Goal: Task Accomplishment & Management: Complete application form

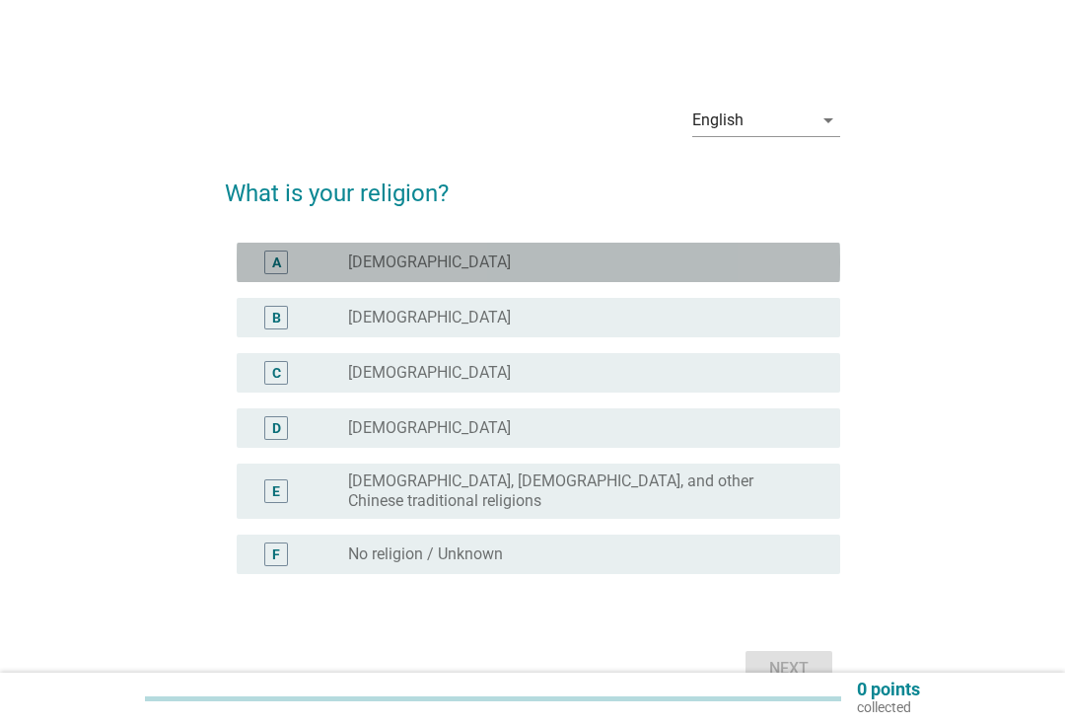
click at [739, 260] on div "radio_button_unchecked [DEMOGRAPHIC_DATA]" at bounding box center [578, 262] width 460 height 20
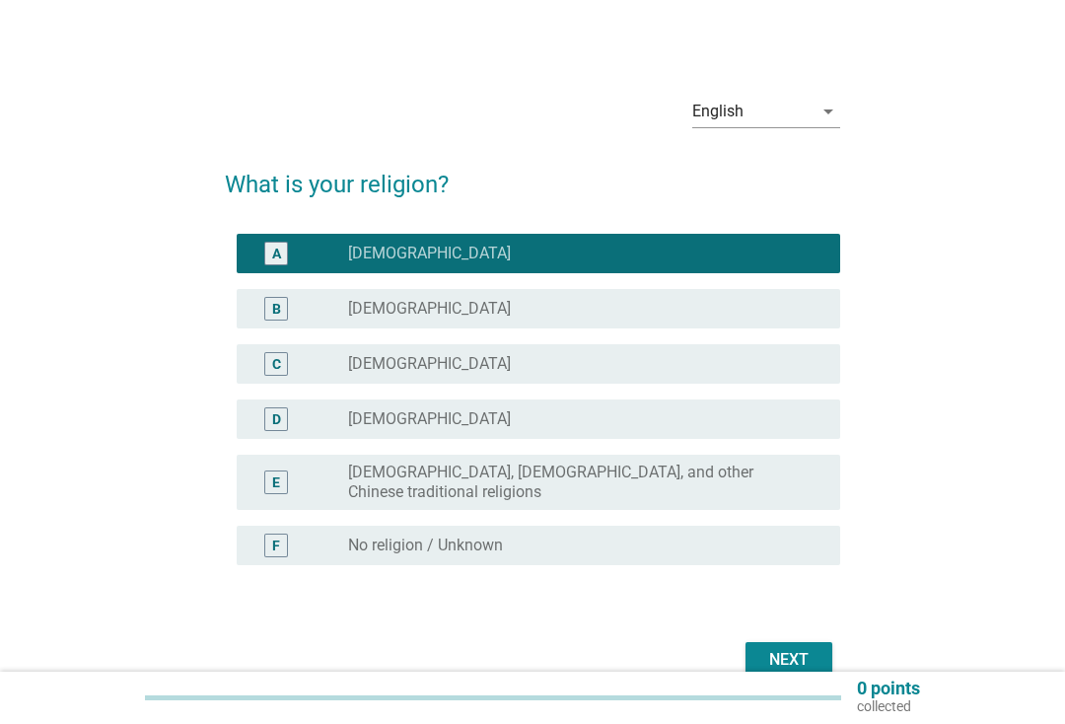
scroll to position [9, 0]
click at [794, 648] on div "Next" at bounding box center [788, 660] width 55 height 24
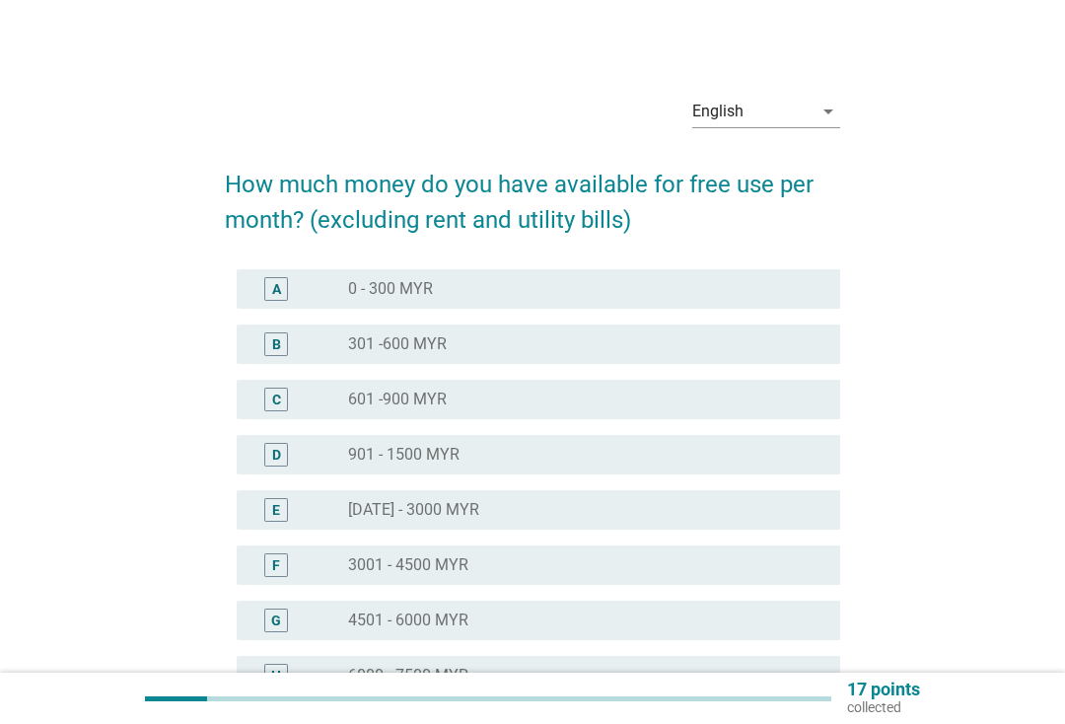
scroll to position [0, 0]
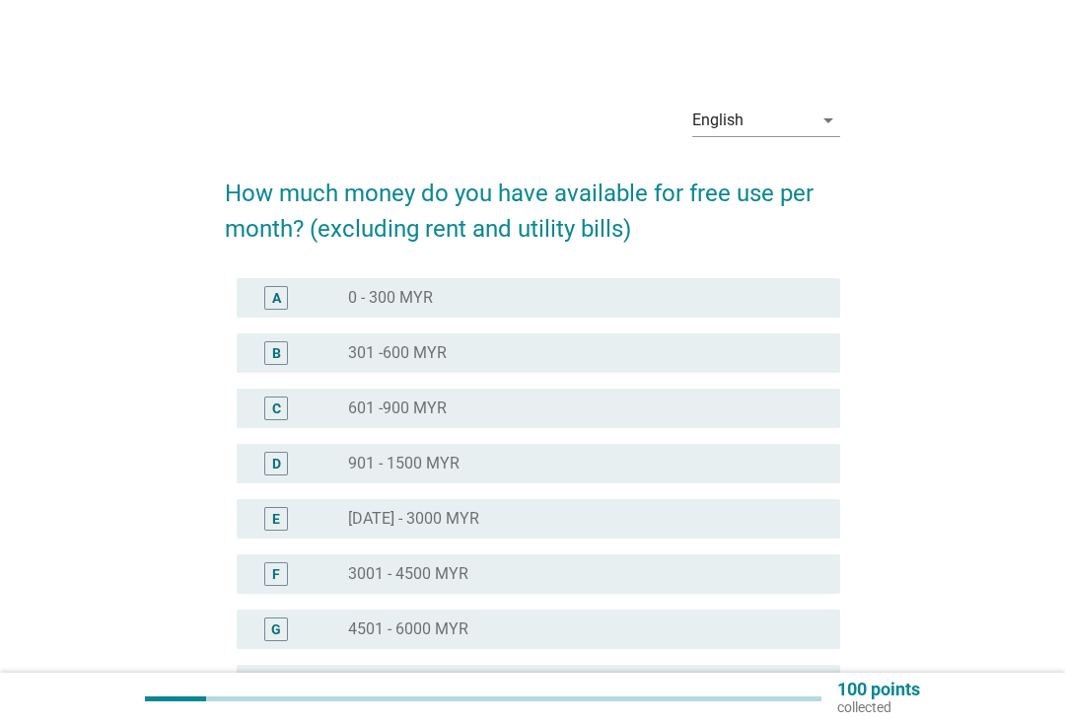
click at [949, 522] on div "English arrow_drop_down How much money do you have available for free use per m…" at bounding box center [532, 483] width 970 height 820
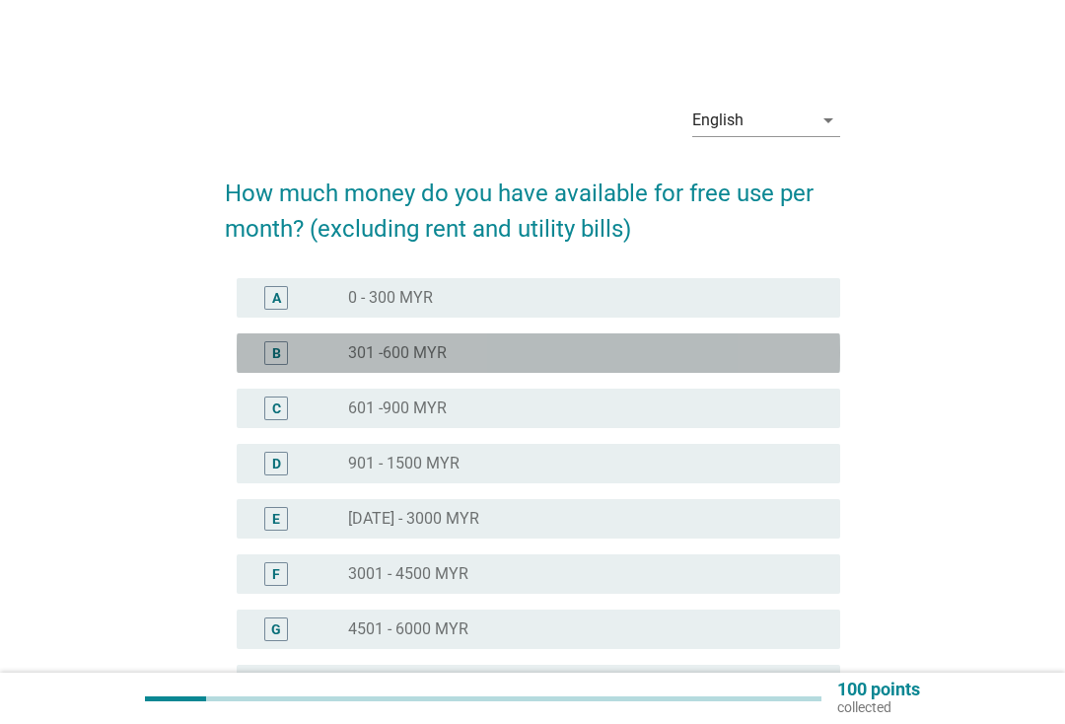
click at [742, 371] on div "B radio_button_unchecked 301 -600 MYR" at bounding box center [538, 352] width 603 height 39
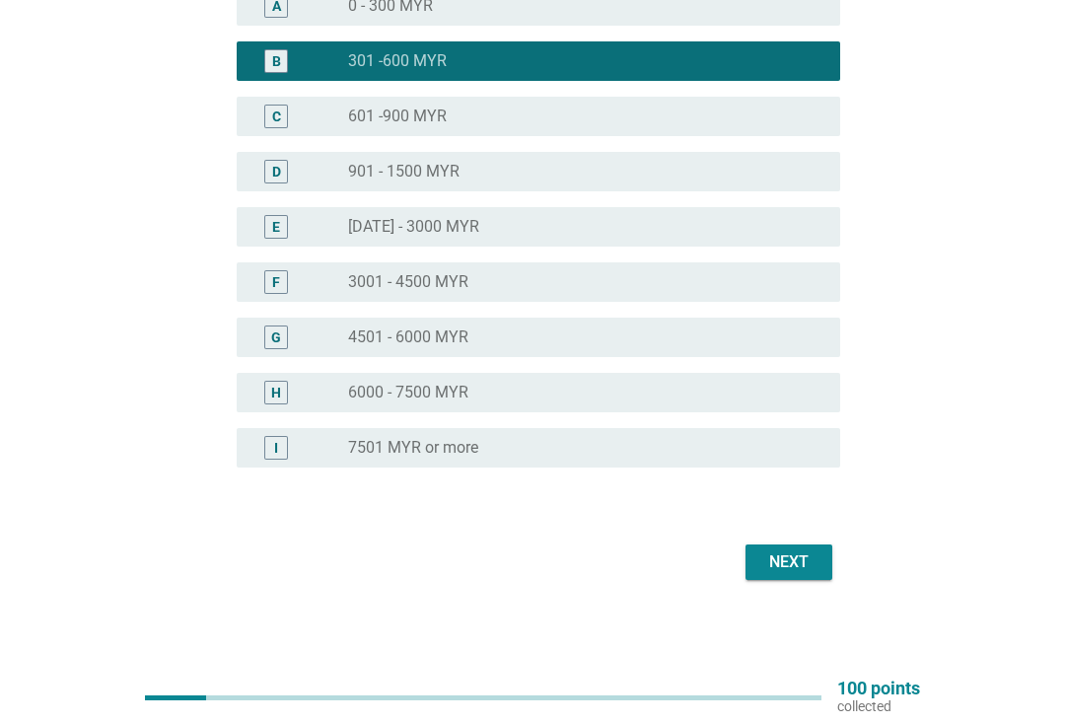
scroll to position [294, 0]
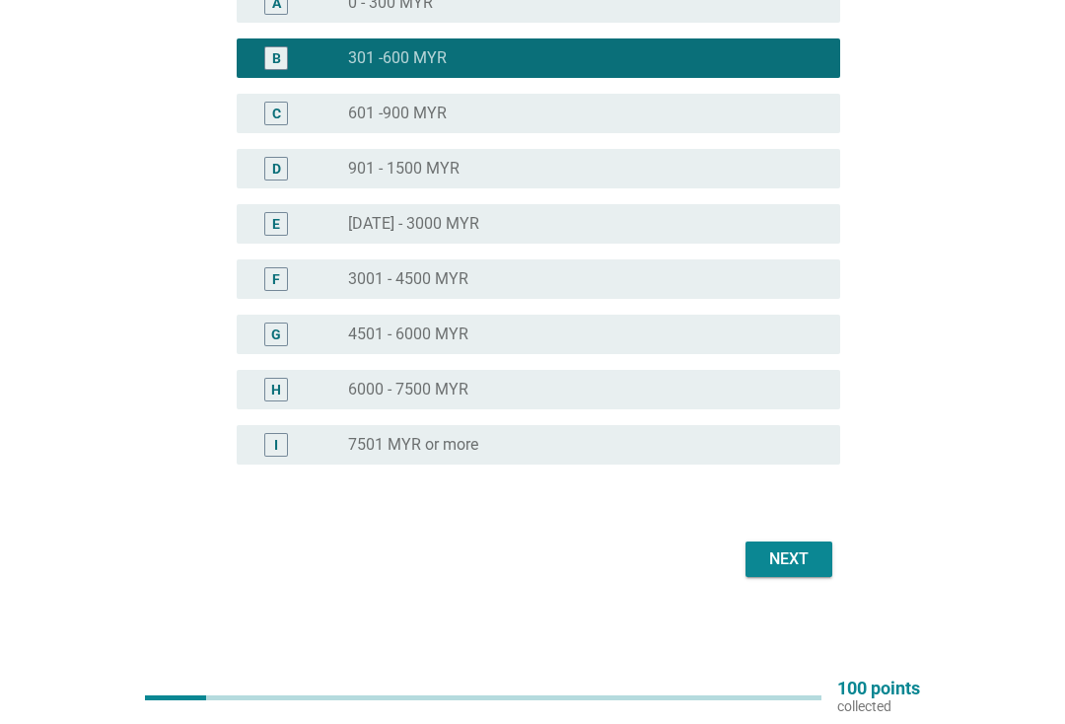
click at [797, 574] on button "Next" at bounding box center [788, 559] width 87 height 35
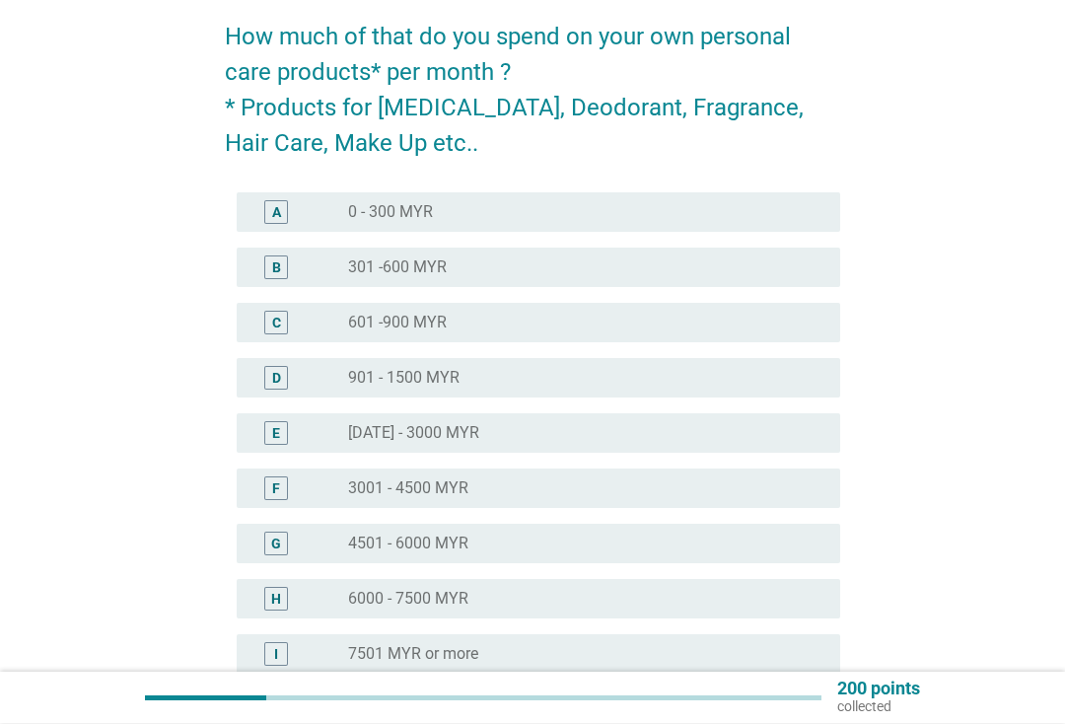
scroll to position [157, 0]
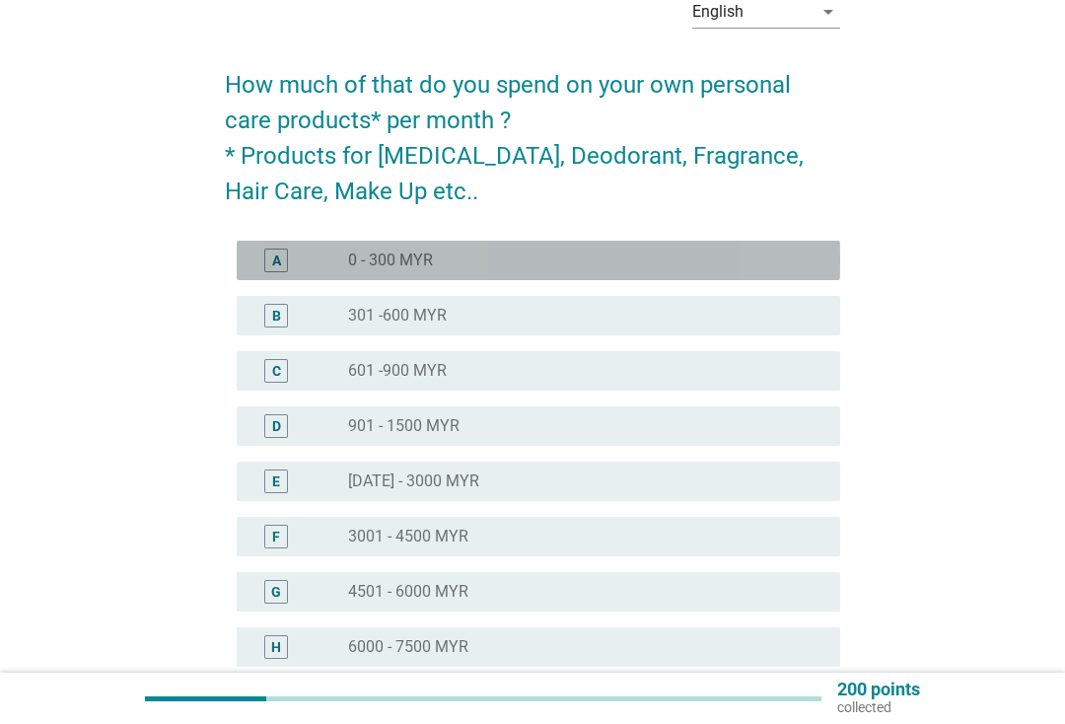
click at [797, 260] on div "radio_button_unchecked 0 - 300 MYR" at bounding box center [578, 260] width 460 height 20
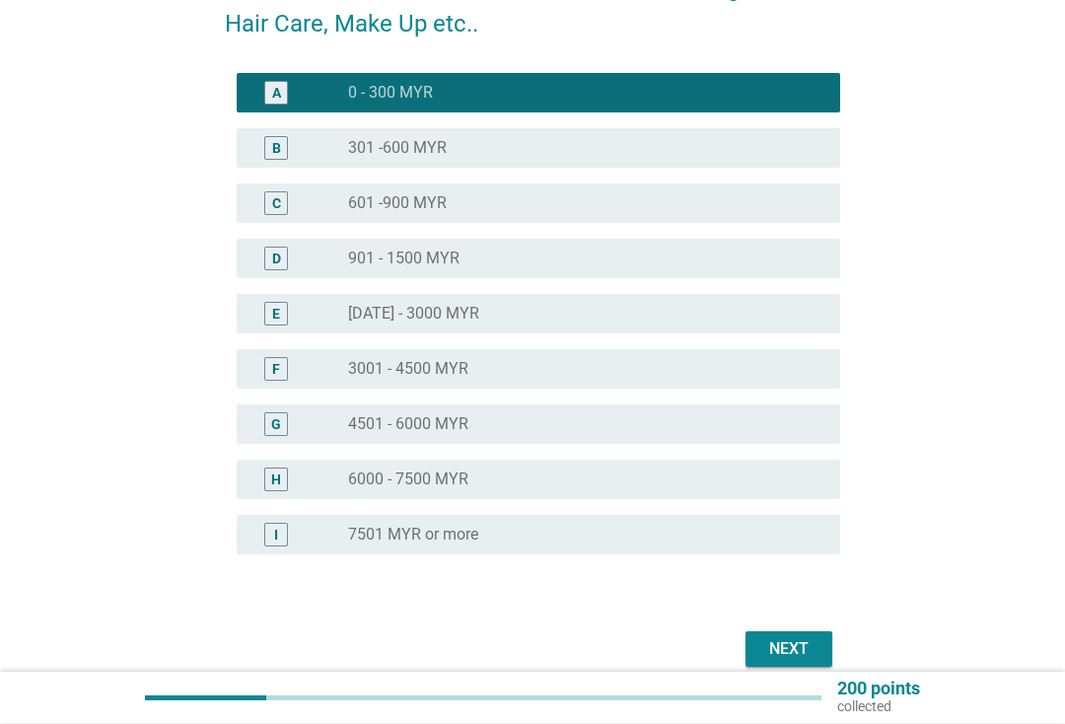
scroll to position [365, 0]
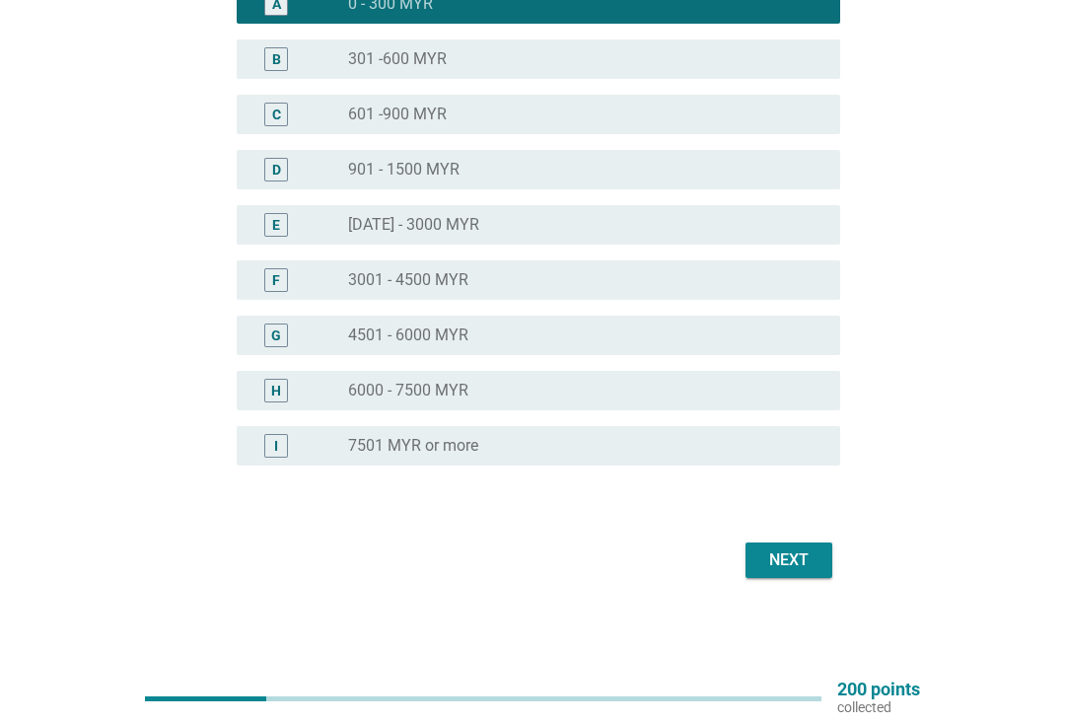
click at [794, 548] on div "Next" at bounding box center [788, 560] width 55 height 24
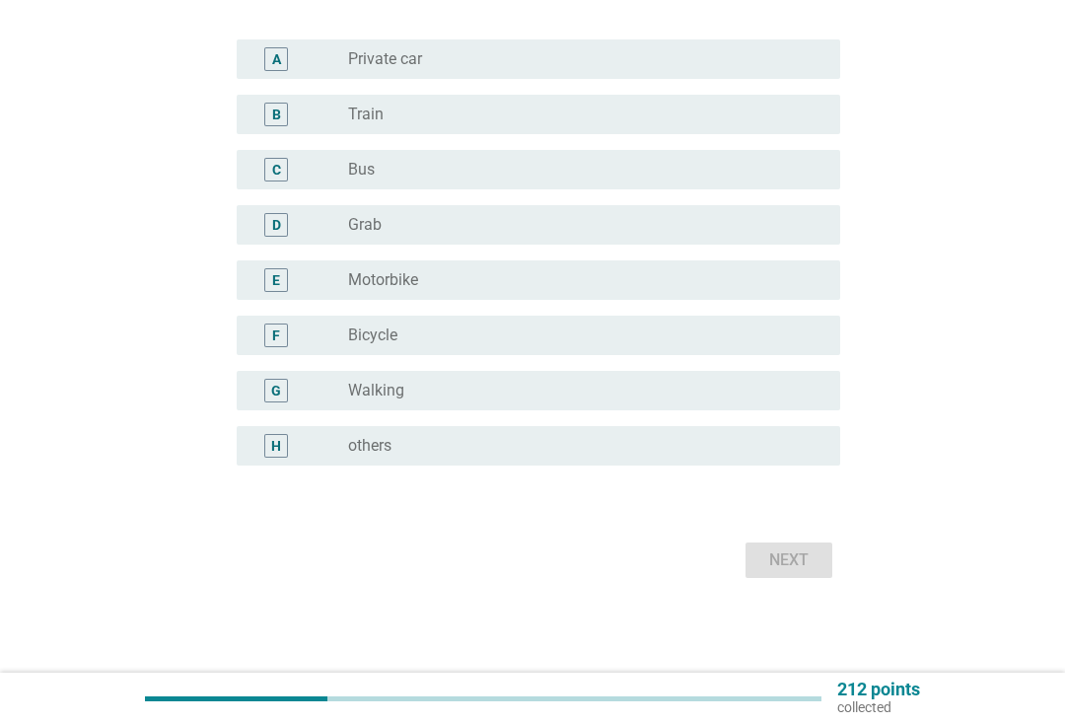
scroll to position [0, 0]
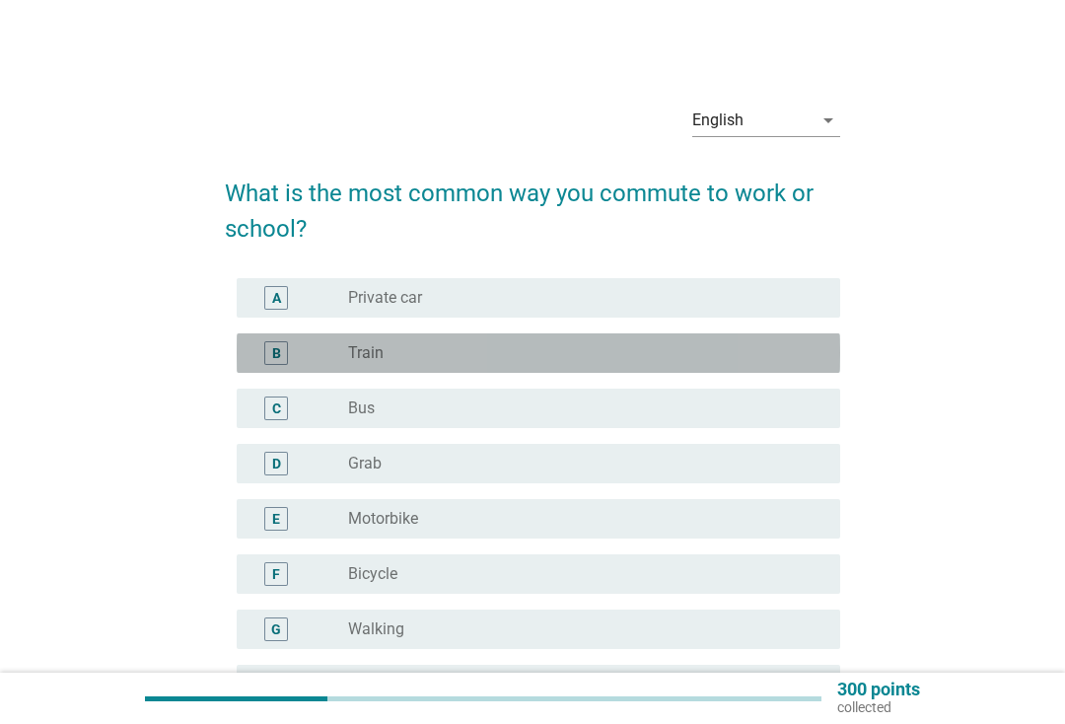
click at [777, 368] on div "B radio_button_unchecked Train" at bounding box center [538, 352] width 603 height 39
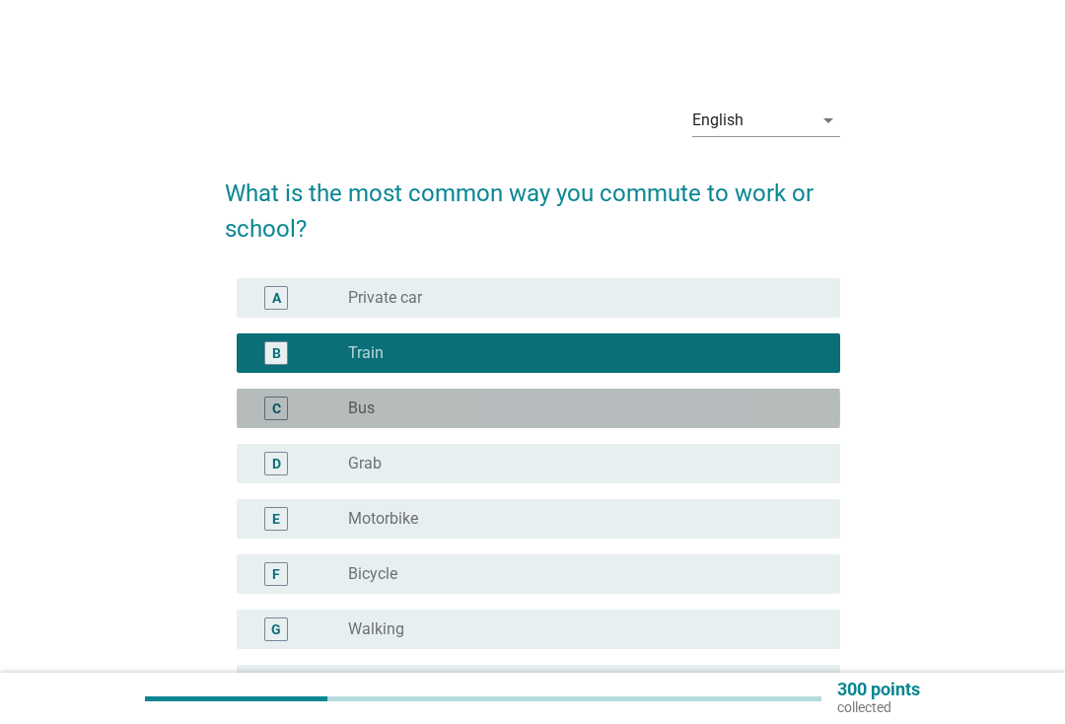
click at [757, 410] on div "radio_button_unchecked Bus" at bounding box center [578, 408] width 460 height 20
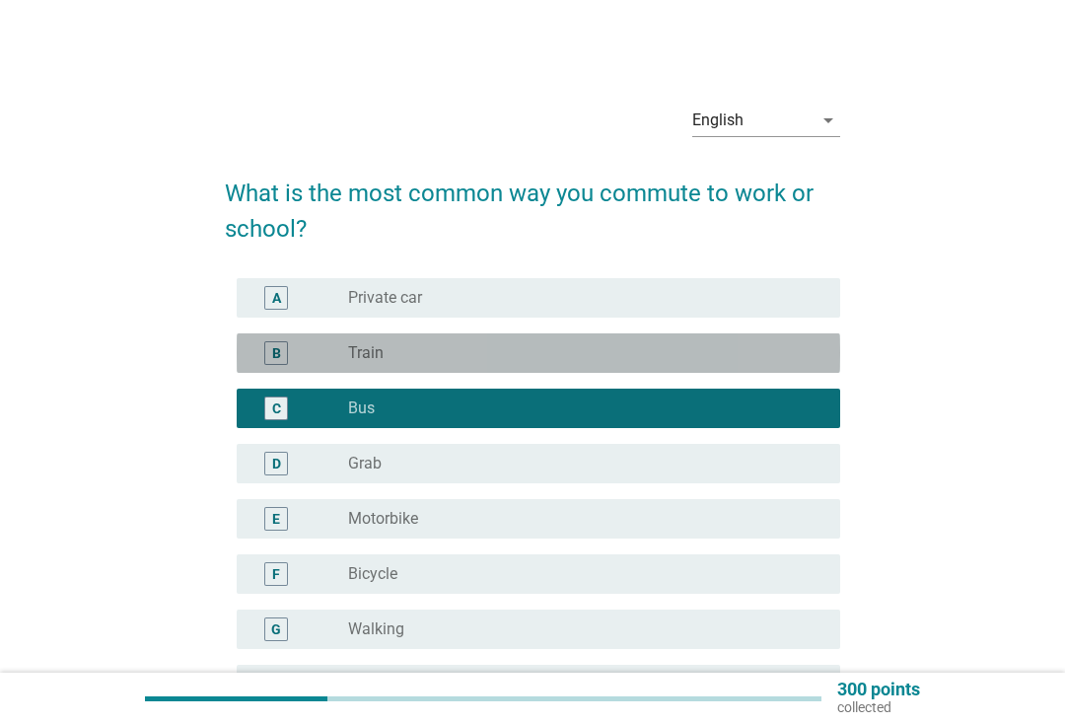
click at [777, 365] on div "B radio_button_unchecked Train" at bounding box center [538, 352] width 603 height 39
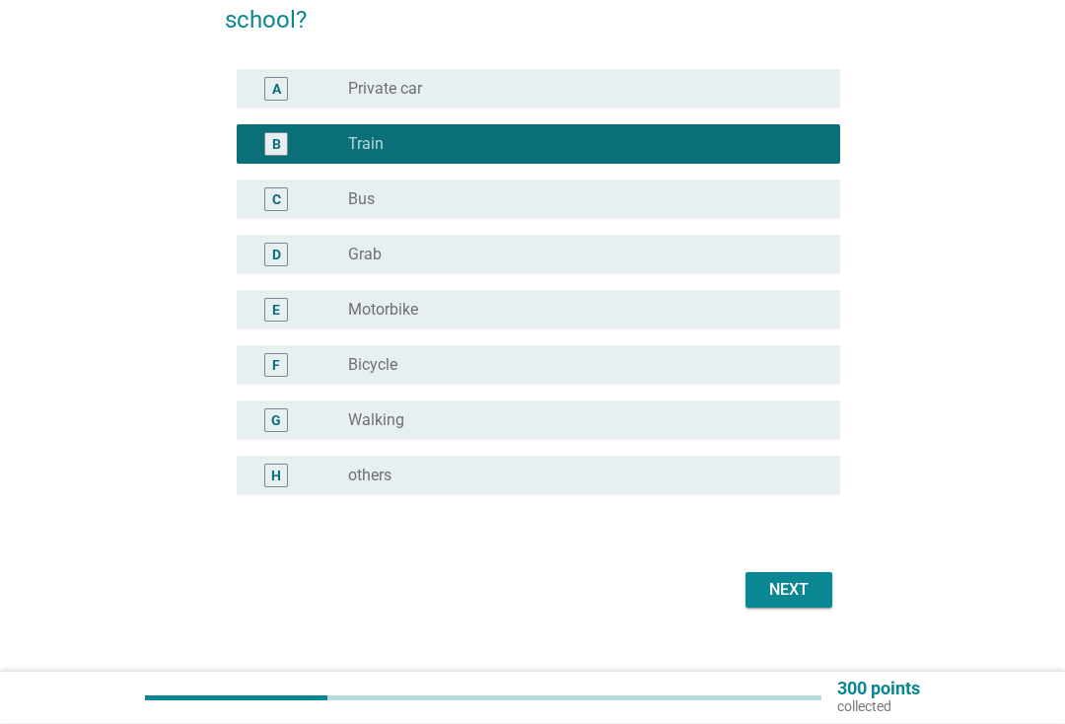
scroll to position [235, 0]
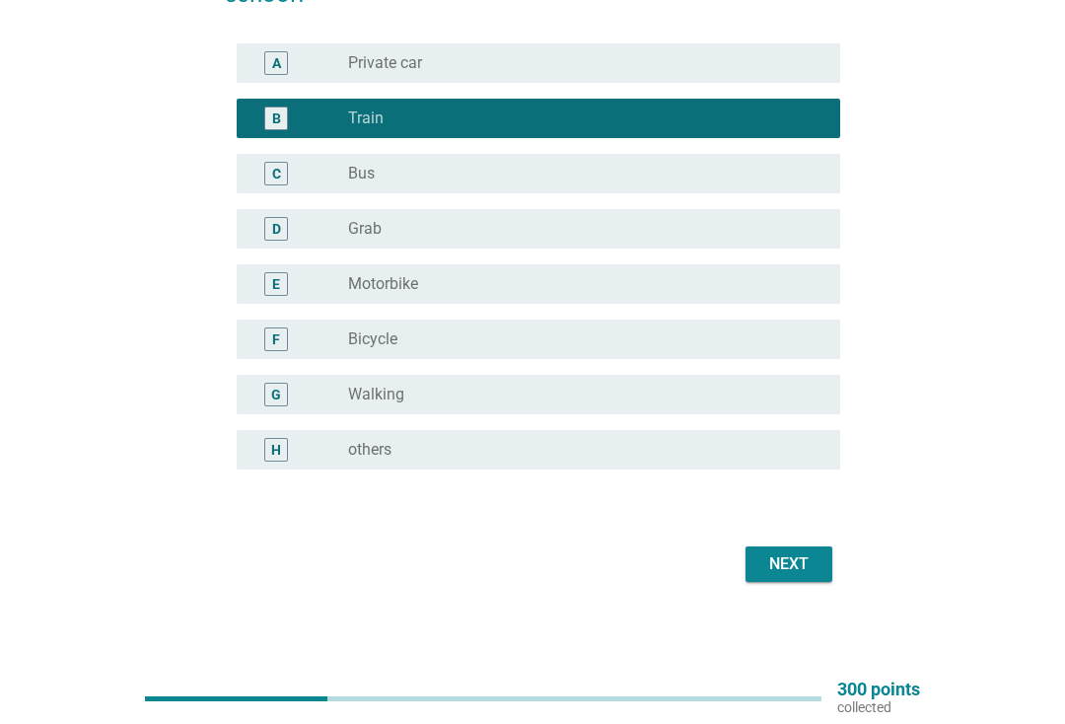
click at [784, 572] on div "Next" at bounding box center [788, 564] width 55 height 24
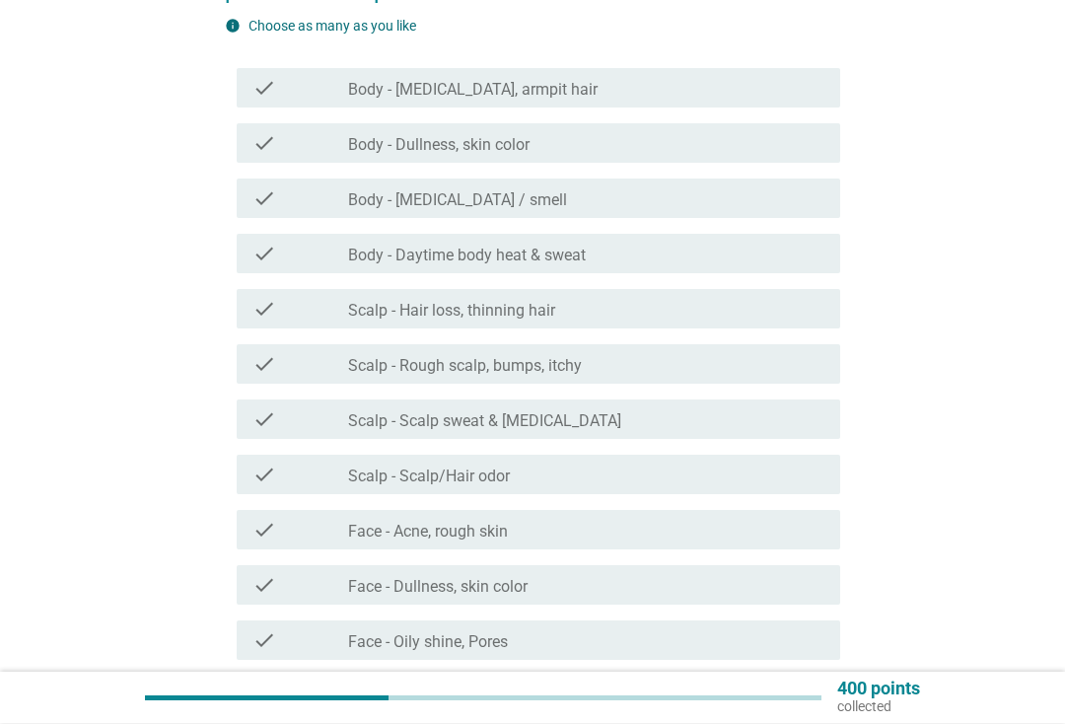
scroll to position [275, 0]
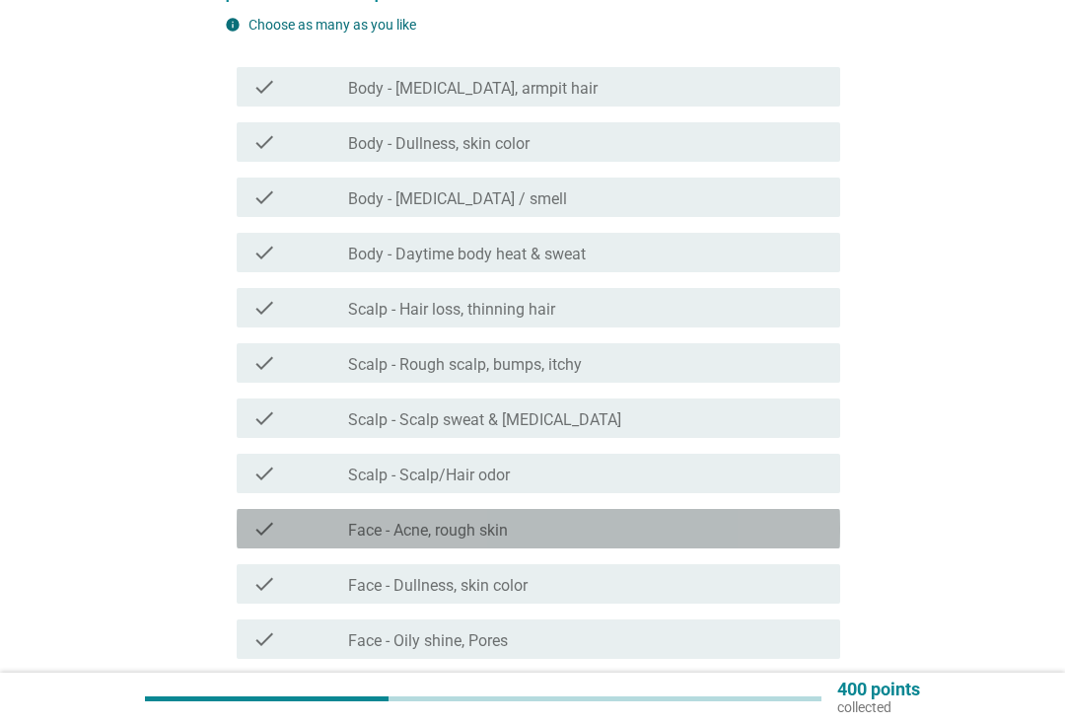
click at [701, 539] on div "check_box_outline_blank Face - Acne, rough skin" at bounding box center [586, 529] width 476 height 24
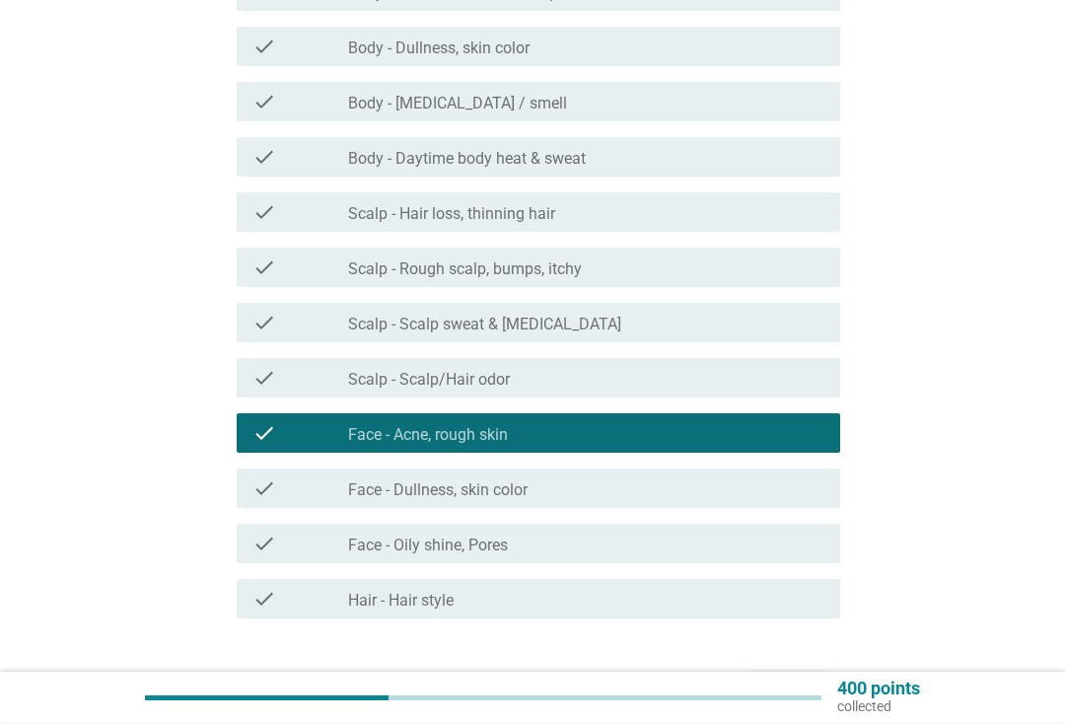
scroll to position [371, 0]
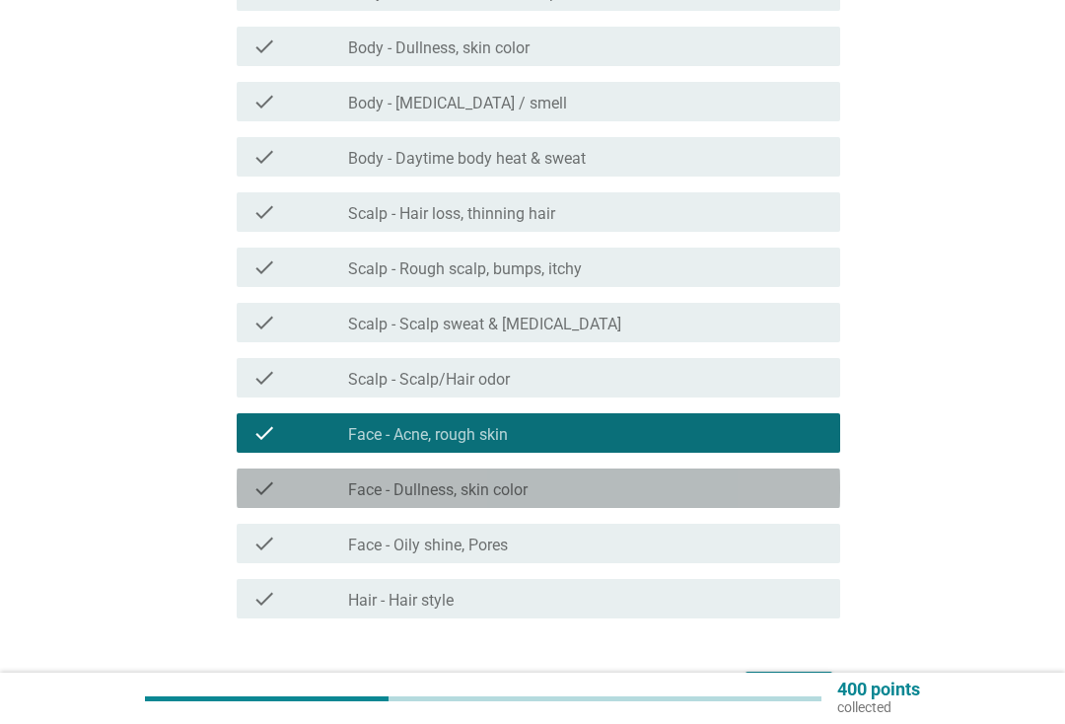
click at [739, 485] on div "check_box_outline_blank Face - Dullness, skin color" at bounding box center [586, 488] width 476 height 24
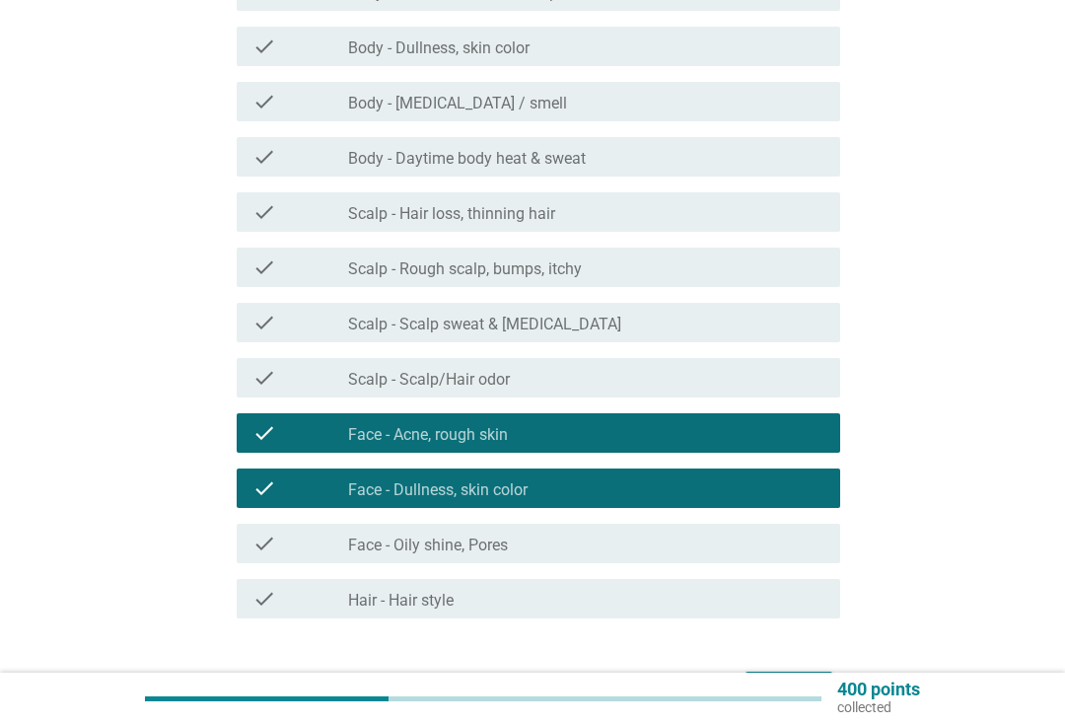
click at [711, 544] on div "check_box_outline_blank Face - Oily shine, Pores" at bounding box center [586, 543] width 476 height 24
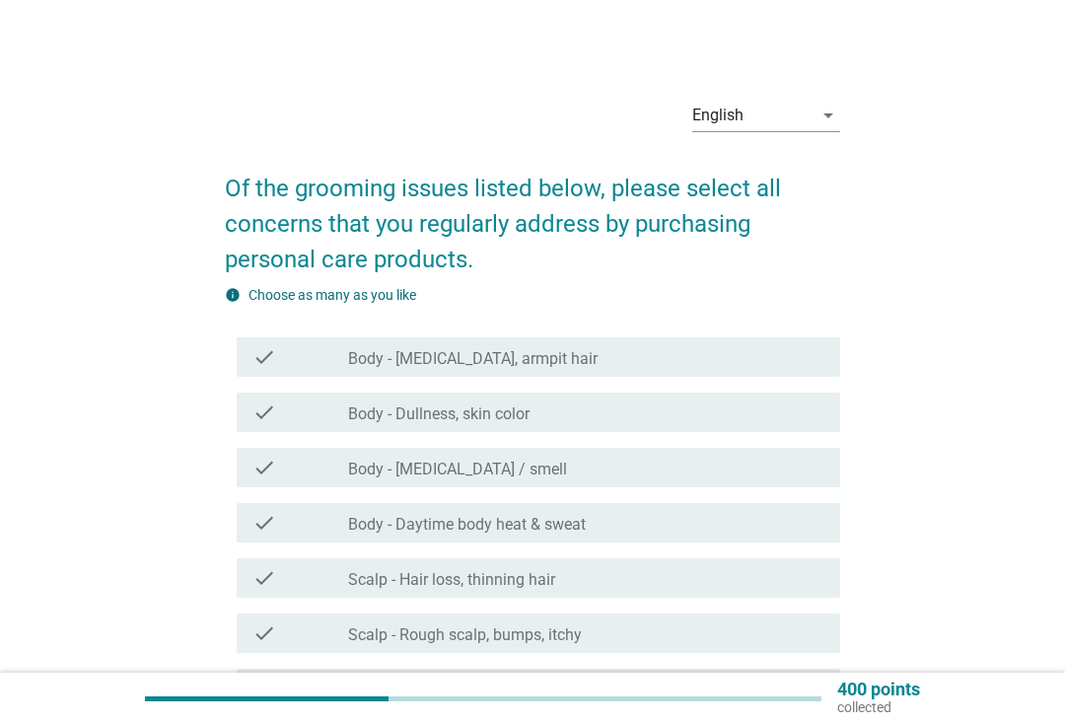
scroll to position [0, 0]
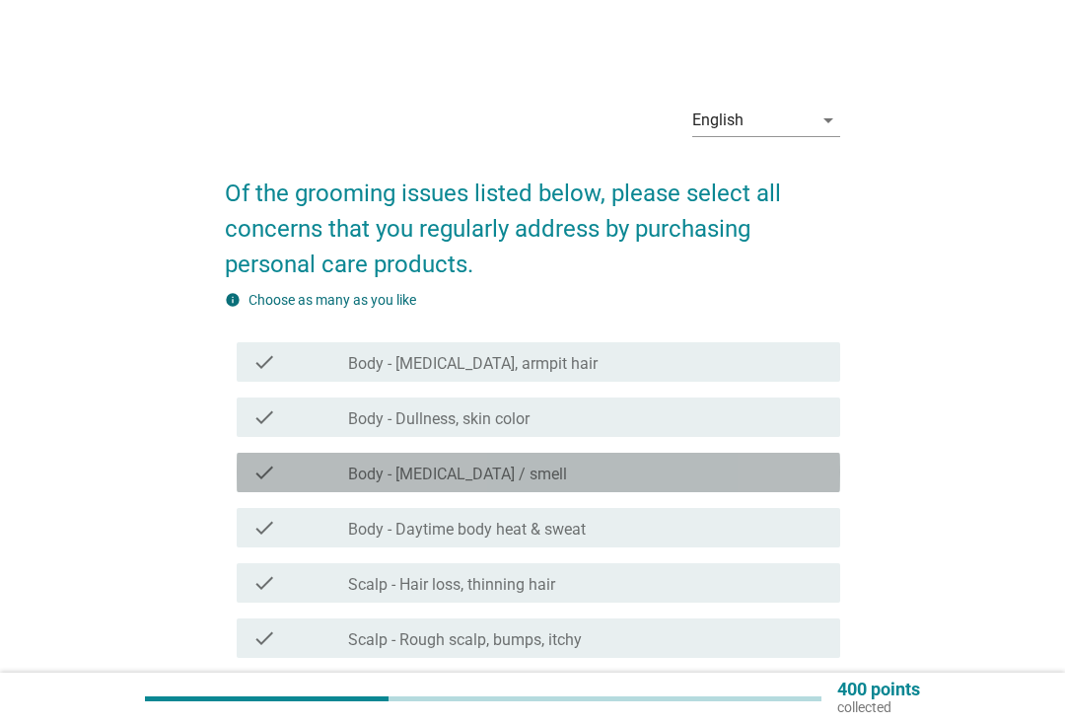
click at [736, 468] on div "check_box_outline_blank Body - [MEDICAL_DATA] / smell" at bounding box center [586, 472] width 476 height 24
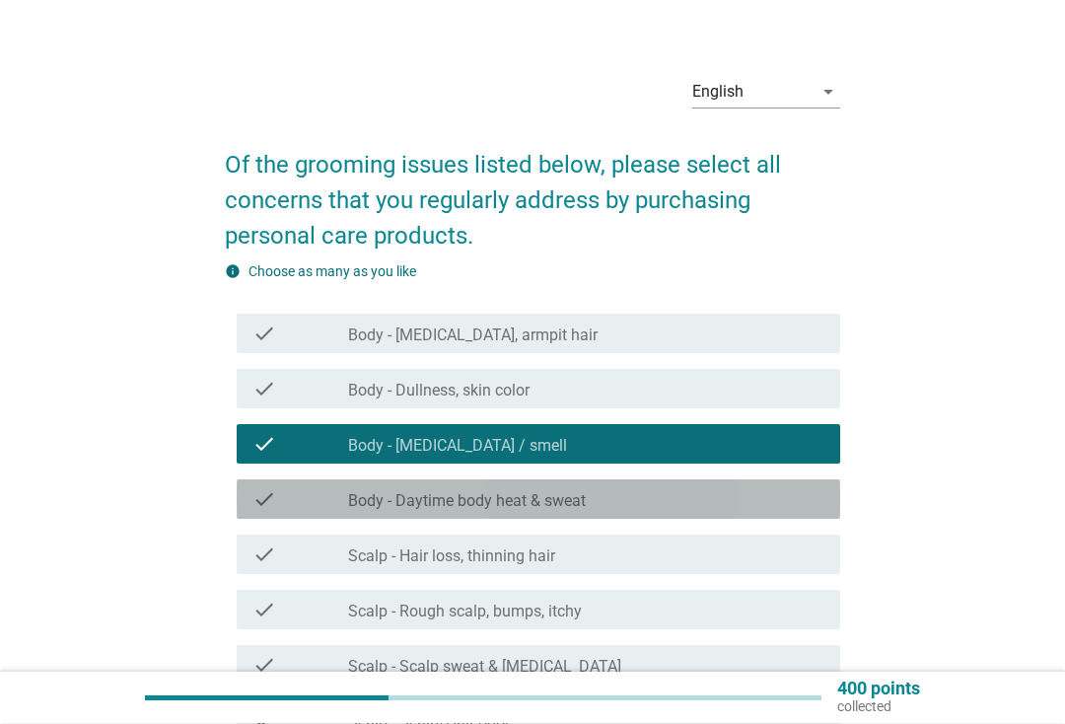
scroll to position [55, 0]
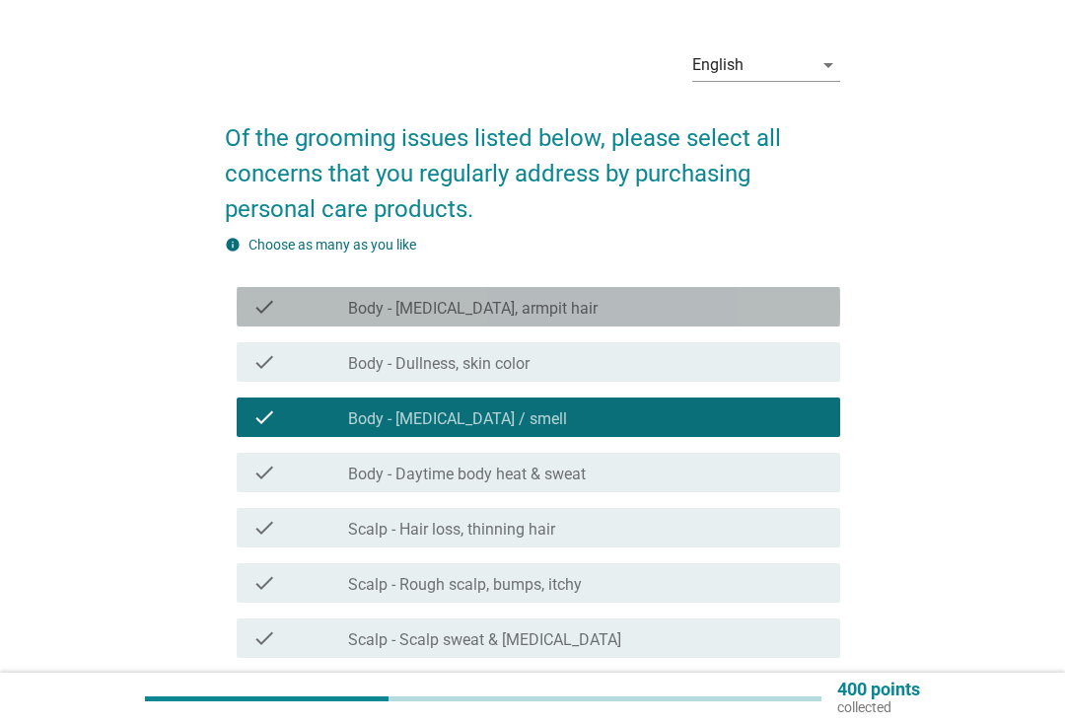
click at [779, 311] on div "check_box_outline_blank Body - [MEDICAL_DATA], armpit hair" at bounding box center [586, 307] width 476 height 24
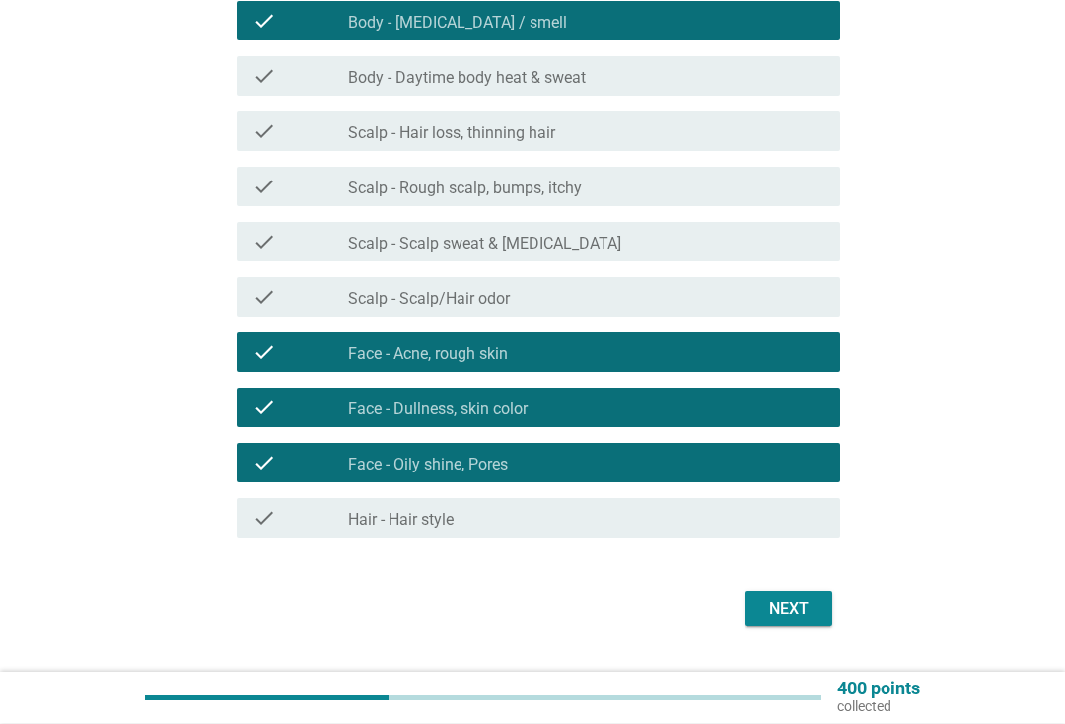
scroll to position [500, 0]
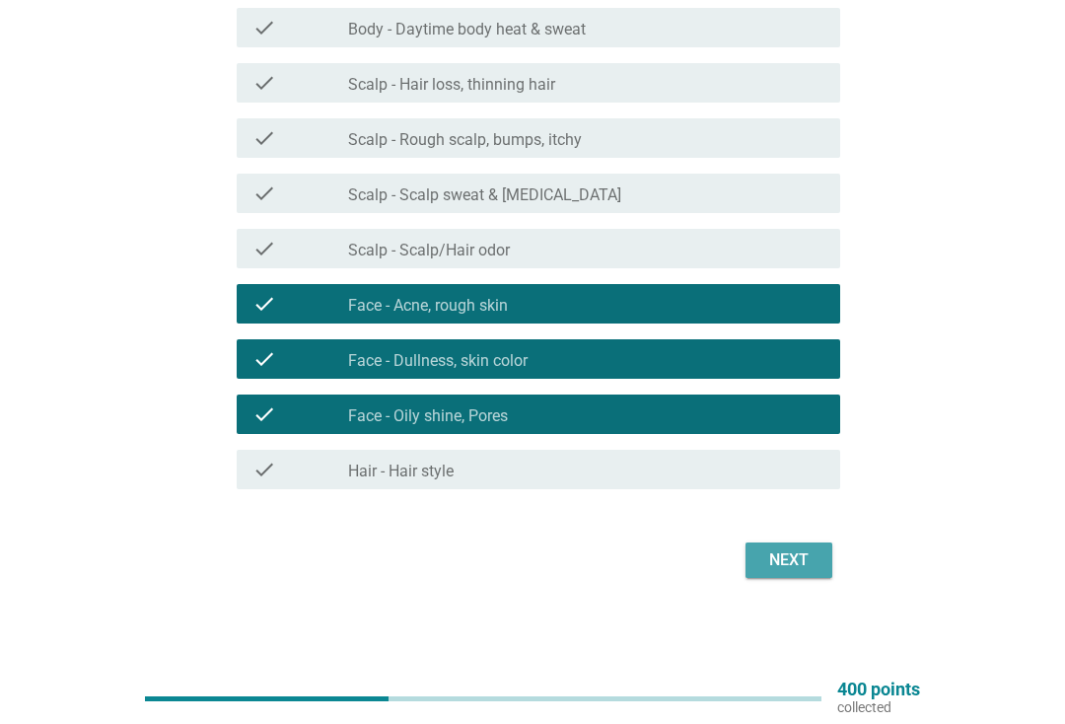
click at [786, 576] on button "Next" at bounding box center [788, 559] width 87 height 35
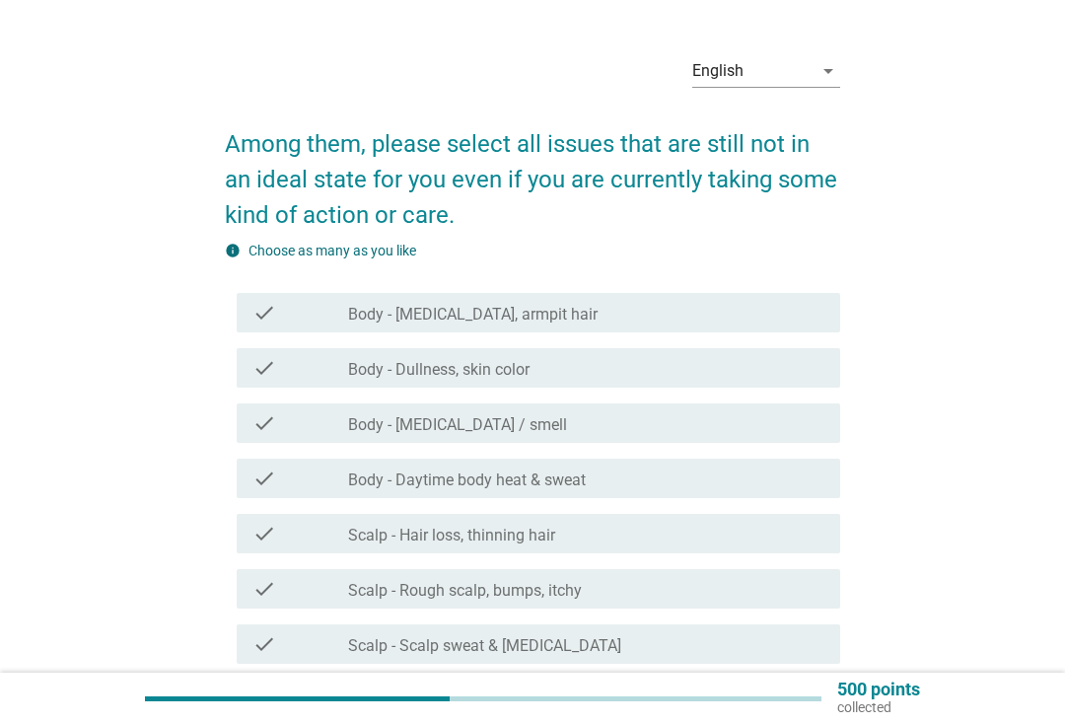
scroll to position [41, 0]
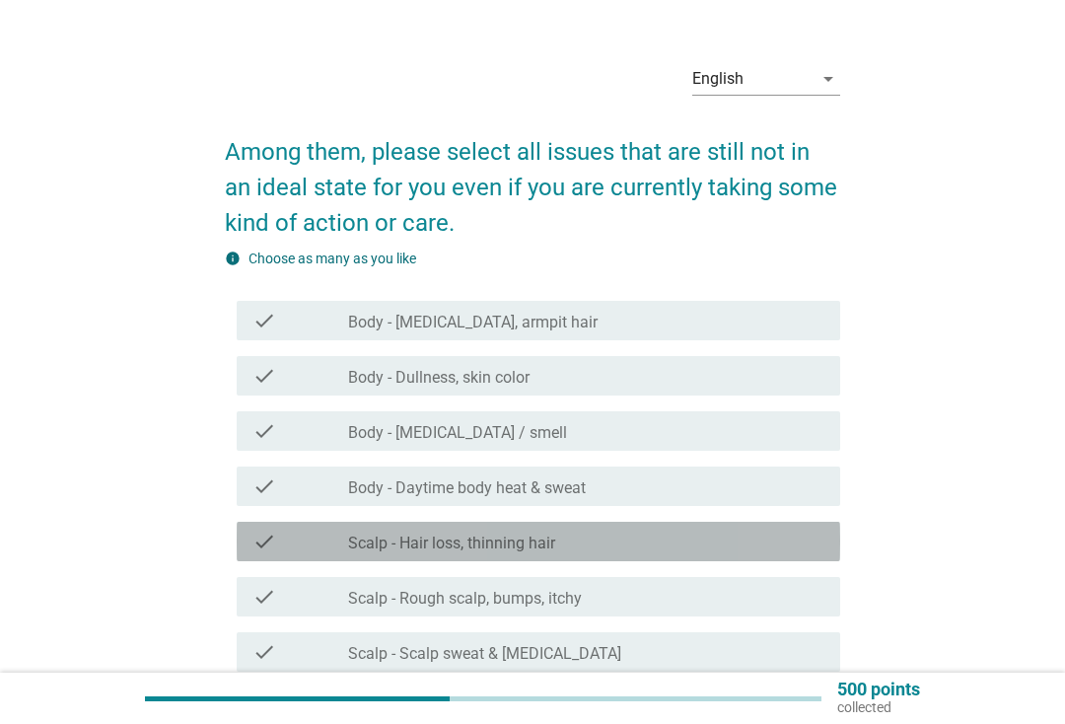
click at [690, 540] on div "check_box_outline_blank Scalp - Hair loss, thinning hair" at bounding box center [586, 541] width 476 height 24
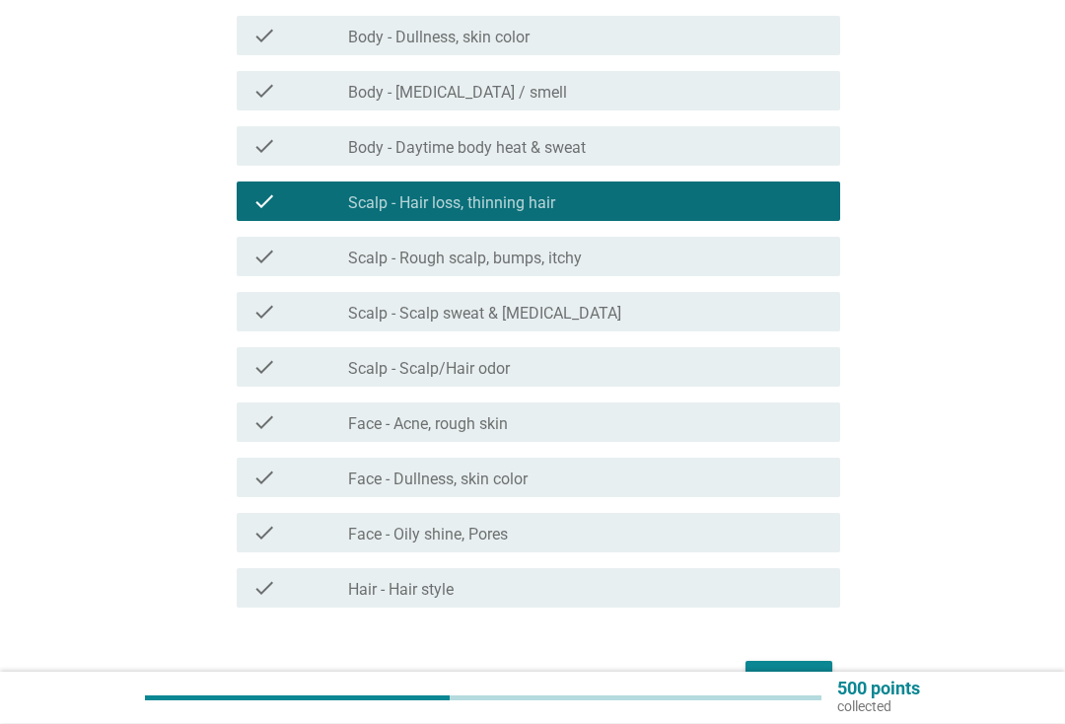
scroll to position [381, 0]
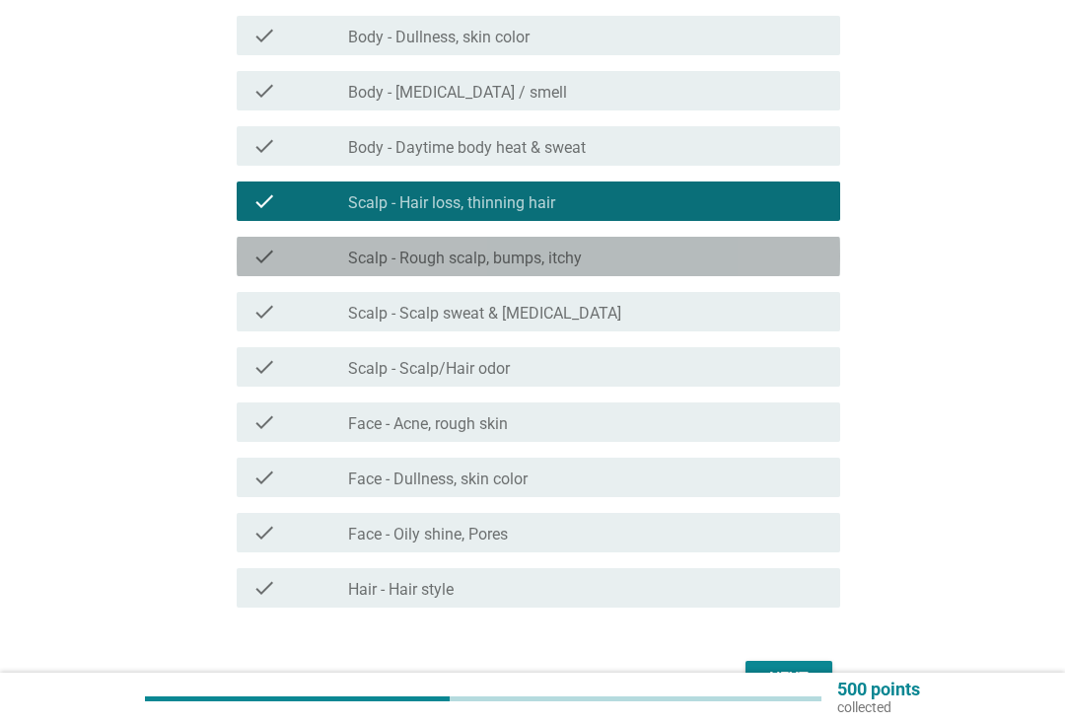
click at [791, 258] on div "check_box_outline_blank Scalp - Rough scalp, bumps, itchy" at bounding box center [586, 256] width 476 height 24
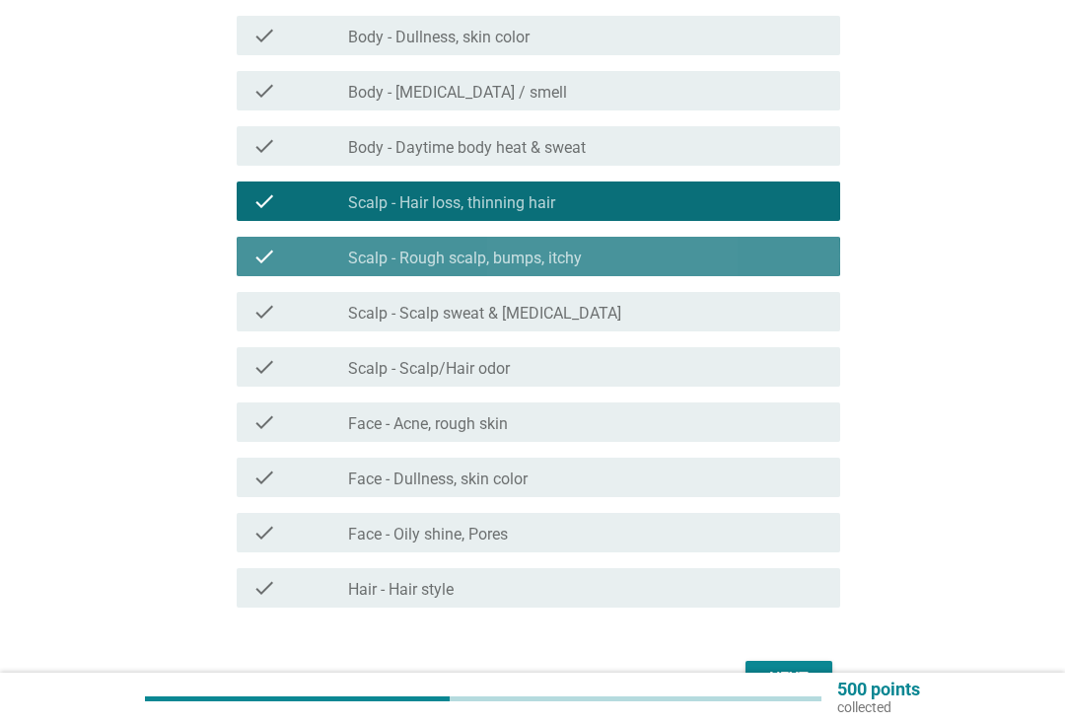
click at [805, 253] on div "check_box_outline_blank Scalp - Rough scalp, bumps, itchy" at bounding box center [586, 256] width 476 height 24
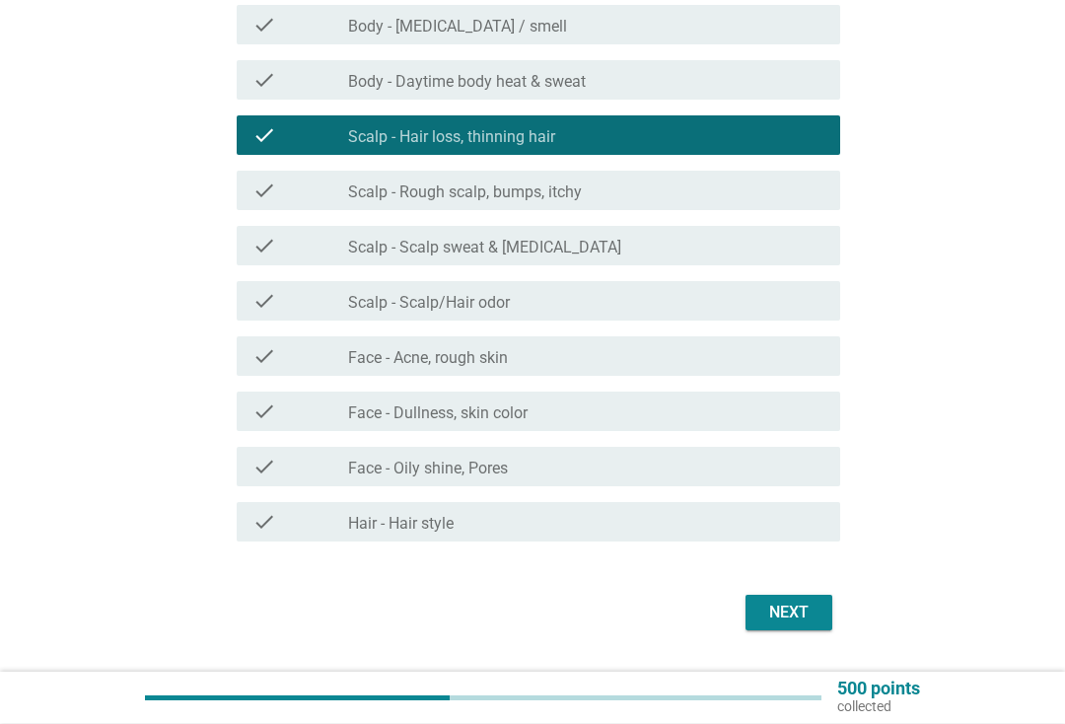
scroll to position [448, 0]
click at [776, 610] on div "Next" at bounding box center [788, 612] width 55 height 24
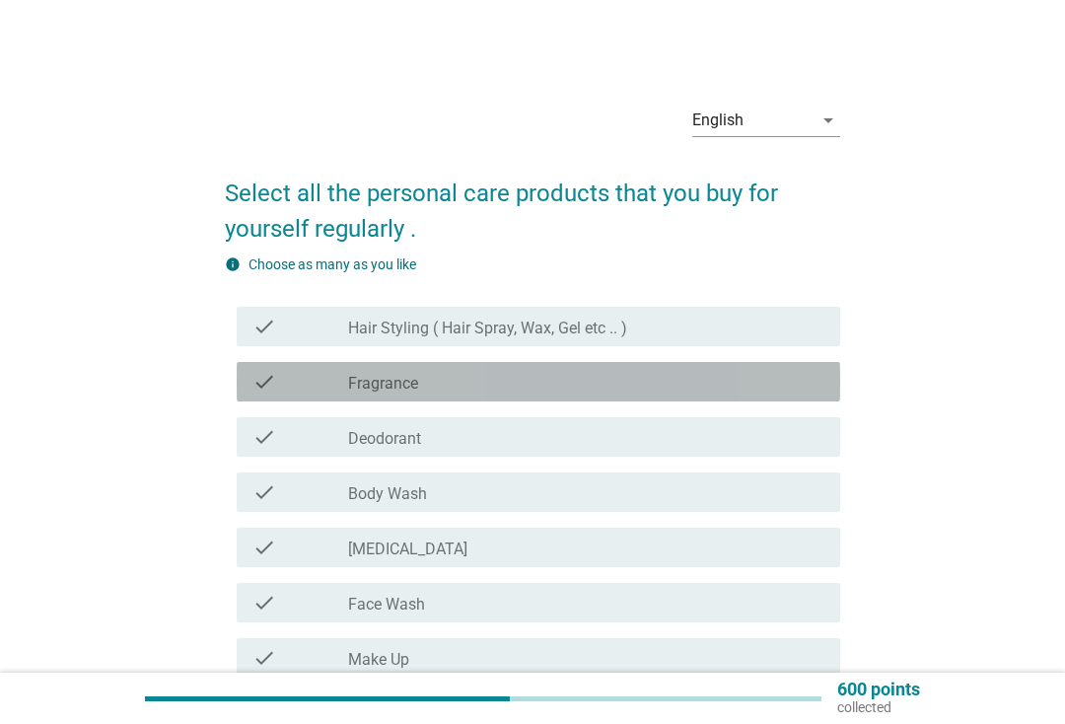
click at [773, 389] on div "check_box_outline_blank Fragrance" at bounding box center [586, 382] width 476 height 24
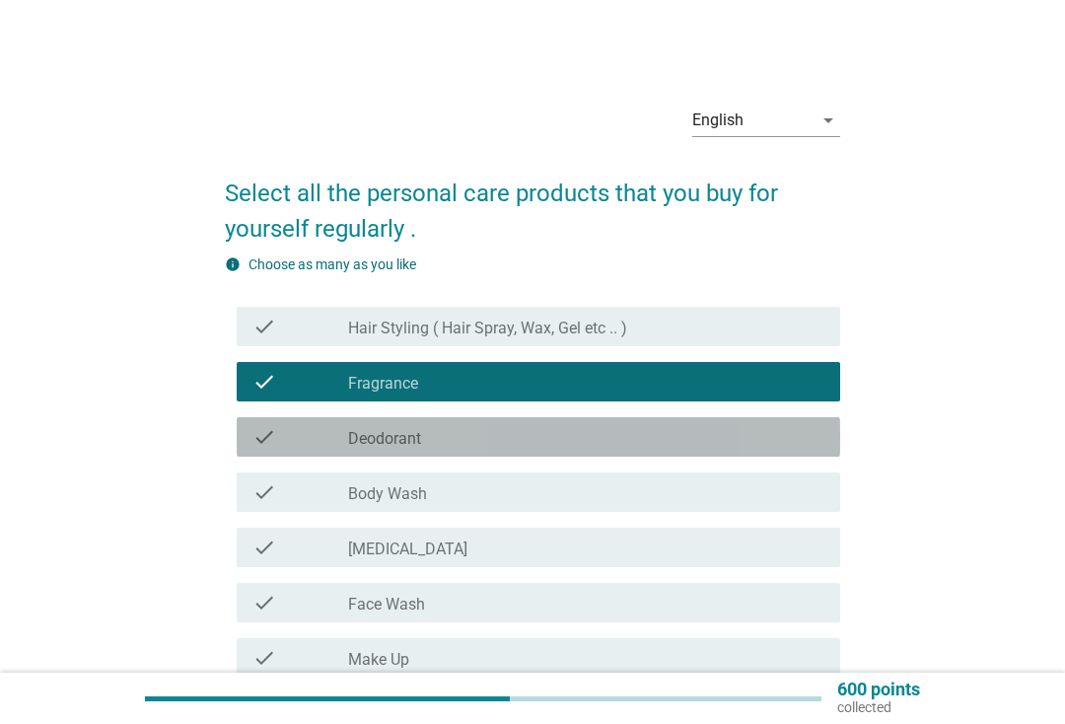
click at [728, 448] on div "check_box_outline_blank Deodorant" at bounding box center [586, 437] width 476 height 24
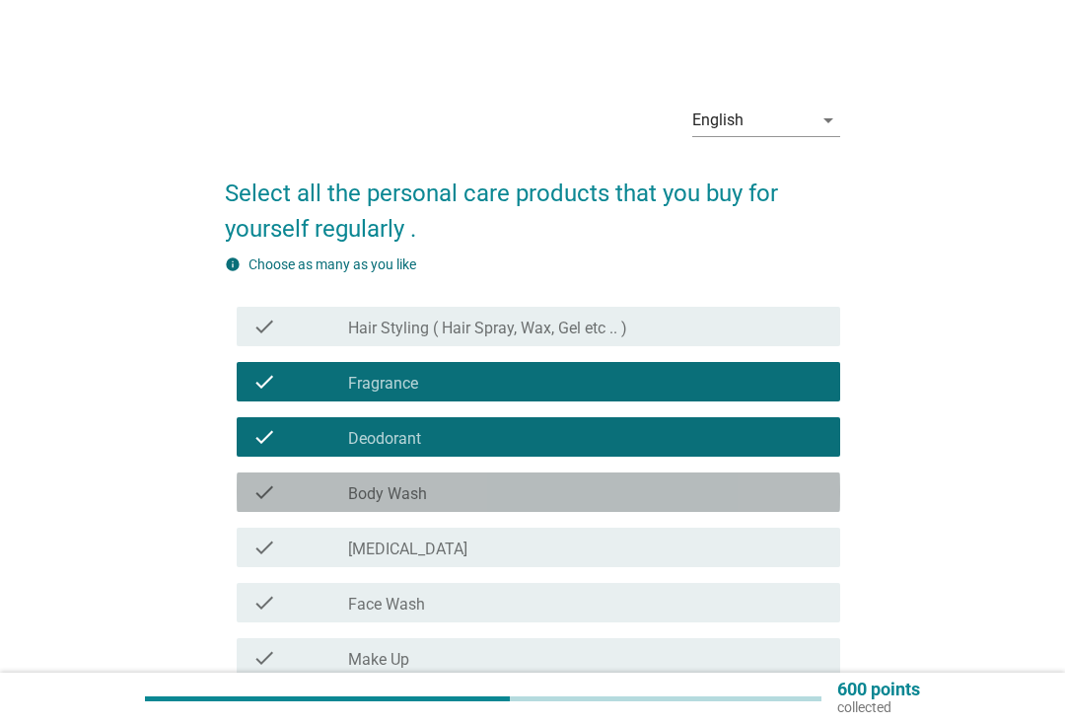
click at [696, 498] on div "check_box_outline_blank Body Wash" at bounding box center [586, 492] width 476 height 24
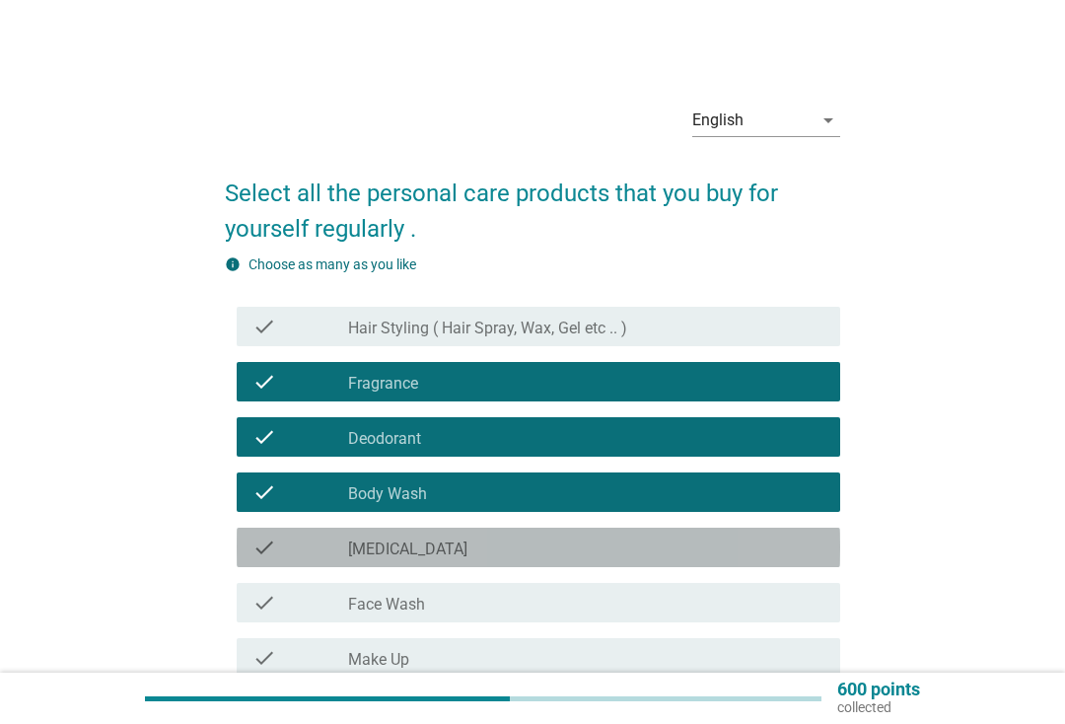
click at [668, 548] on div "check_box_outline_blank [MEDICAL_DATA]" at bounding box center [586, 547] width 476 height 24
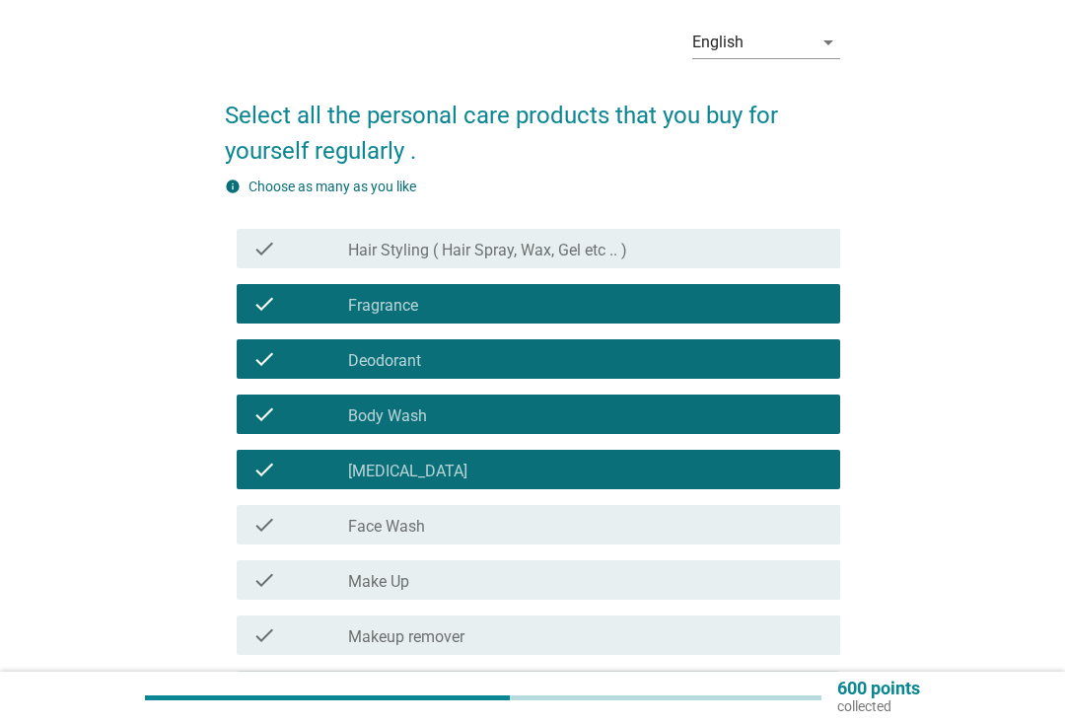
scroll to position [78, 0]
click at [686, 521] on div "check_box_outline_blank Face Wash" at bounding box center [586, 525] width 476 height 24
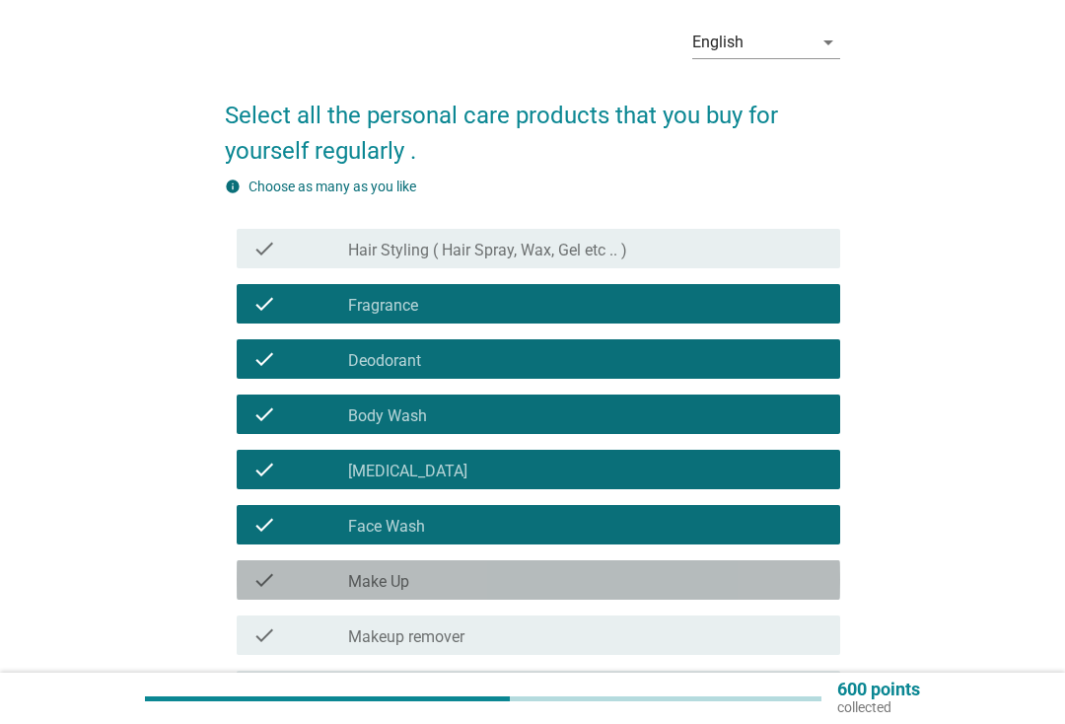
click at [667, 579] on div "check_box_outline_blank Make Up" at bounding box center [586, 580] width 476 height 24
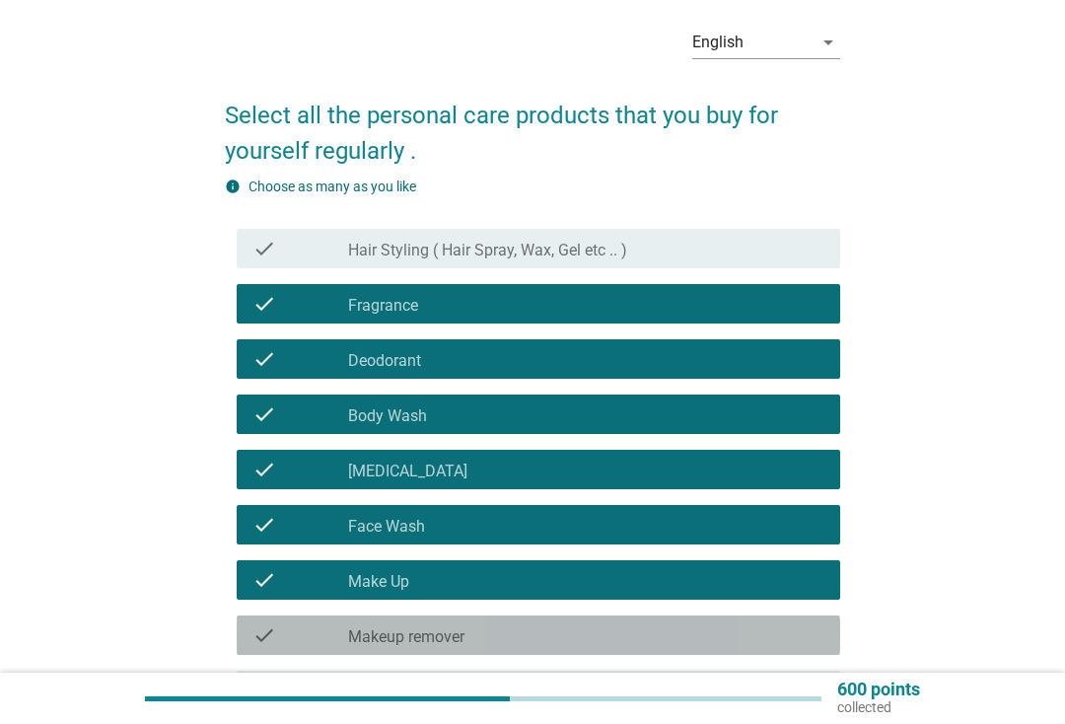
click at [661, 630] on div "check_box_outline_blank Makeup remover" at bounding box center [586, 635] width 476 height 24
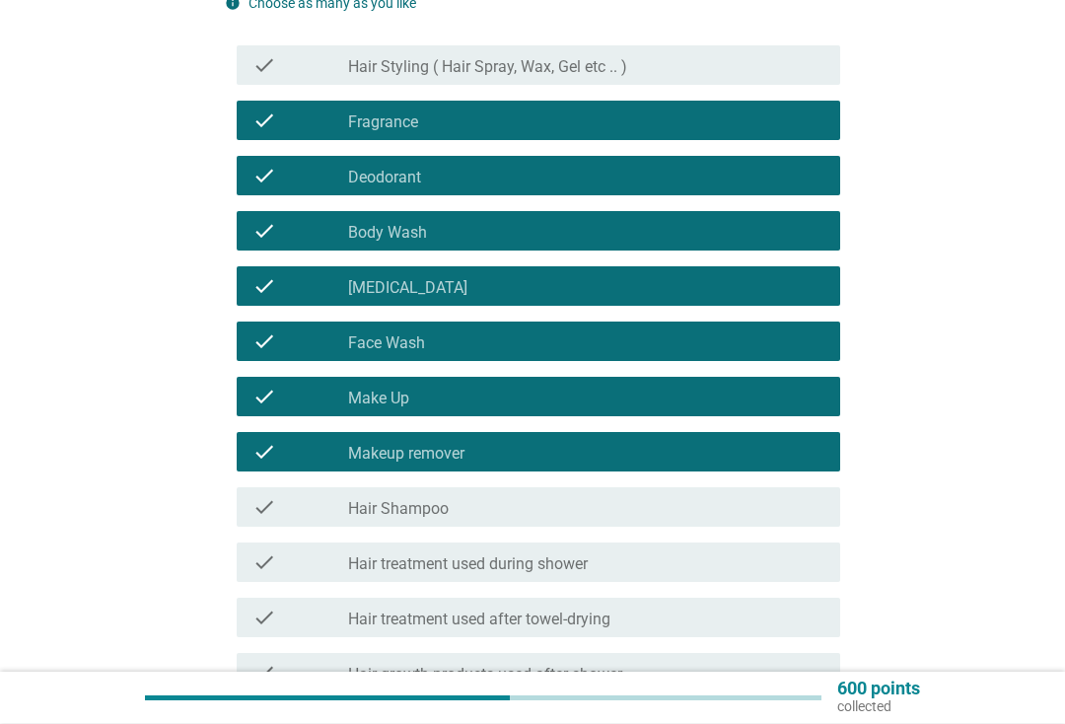
scroll to position [261, 0]
click at [687, 500] on div "check_box_outline_blank Hair Shampoo" at bounding box center [586, 507] width 476 height 24
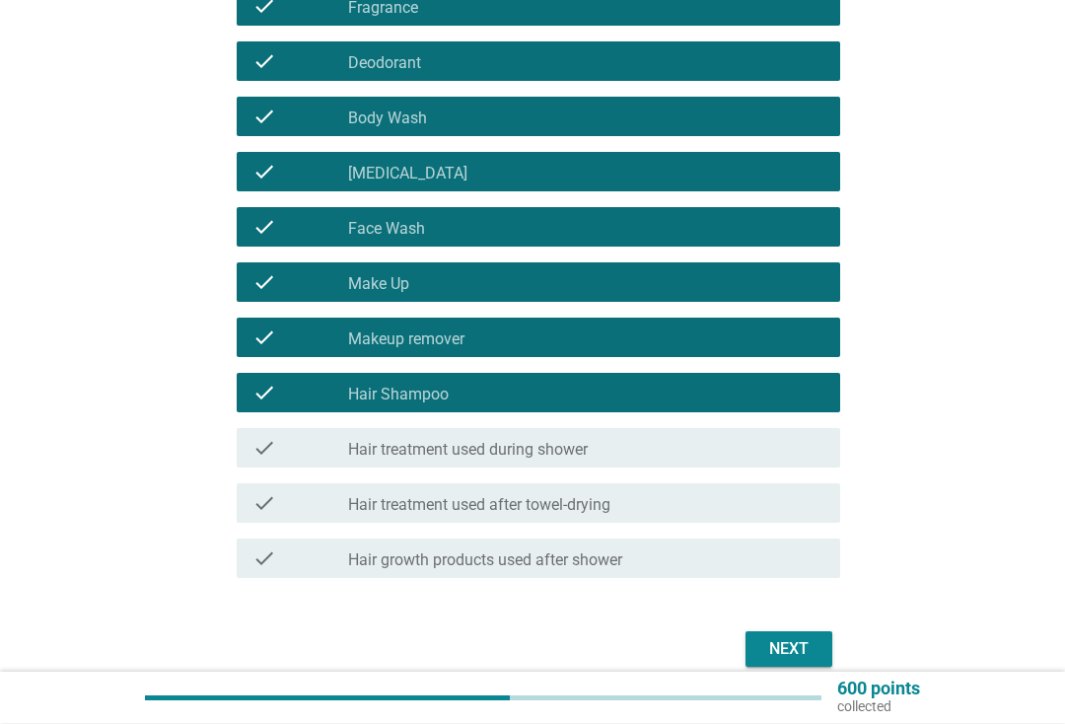
scroll to position [376, 0]
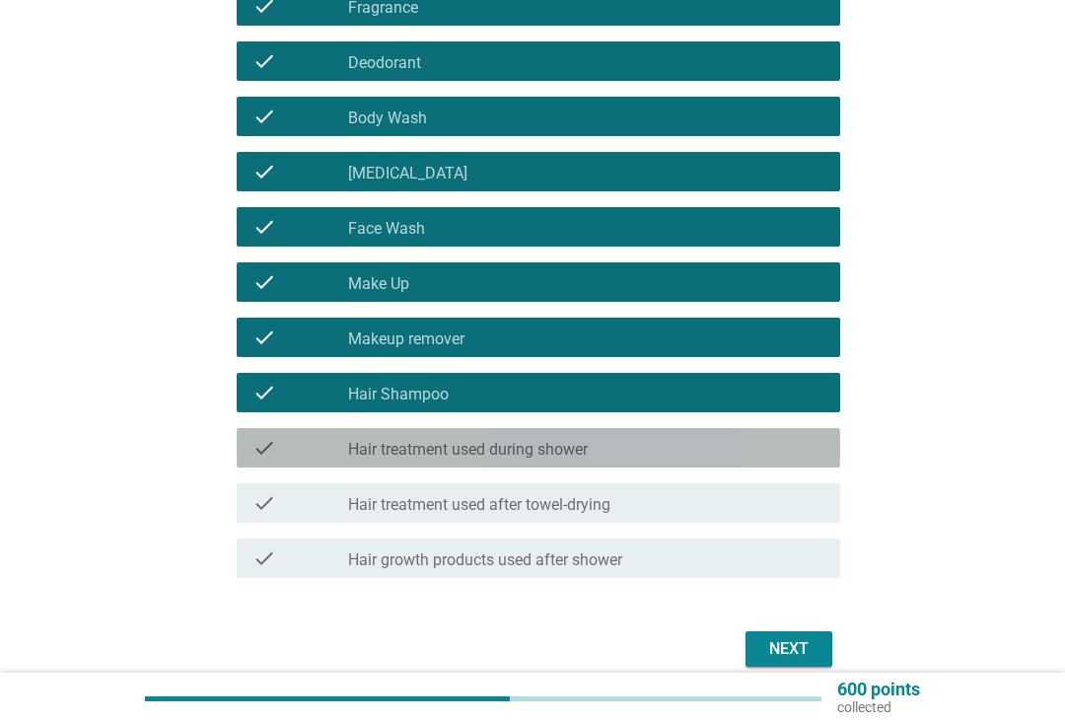
click at [744, 450] on div "check_box_outline_blank Hair treatment used during shower" at bounding box center [586, 448] width 476 height 24
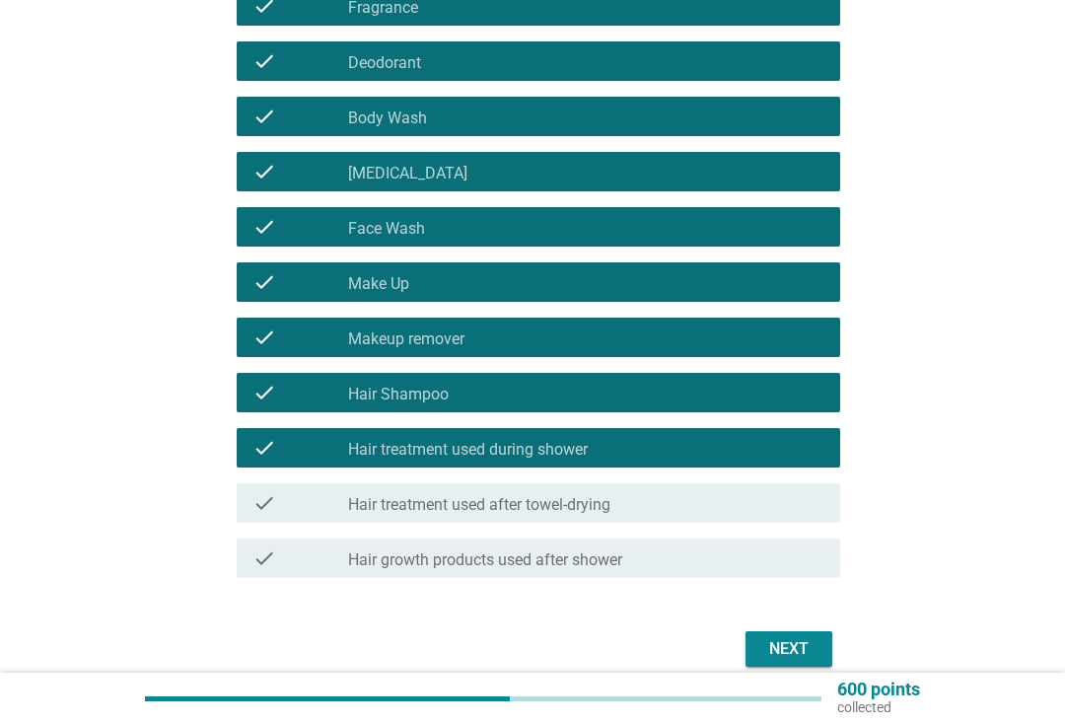
click at [778, 663] on button "Next" at bounding box center [788, 648] width 87 height 35
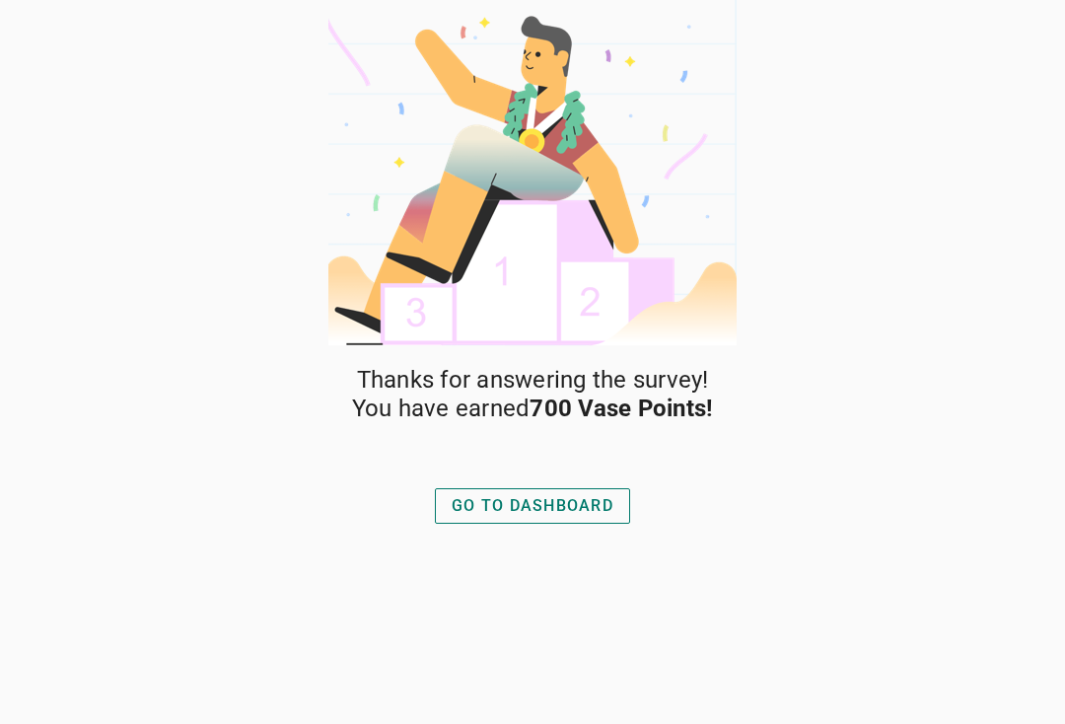
click at [605, 500] on div "GO TO DASHBOARD" at bounding box center [532, 506] width 162 height 24
